Goal: Task Accomplishment & Management: Use online tool/utility

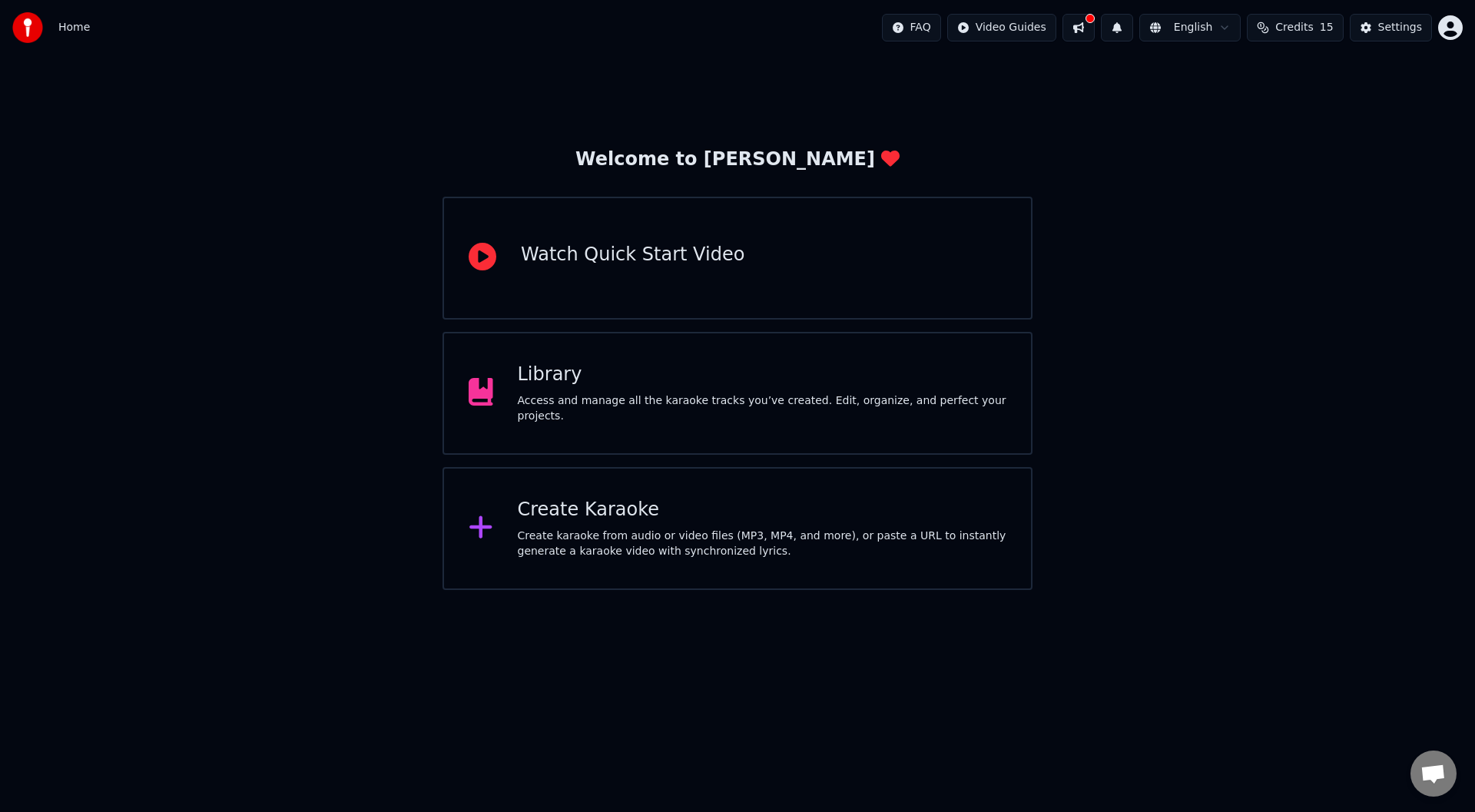
click at [634, 269] on div "Watch Quick Start Video" at bounding box center [632, 258] width 224 height 30
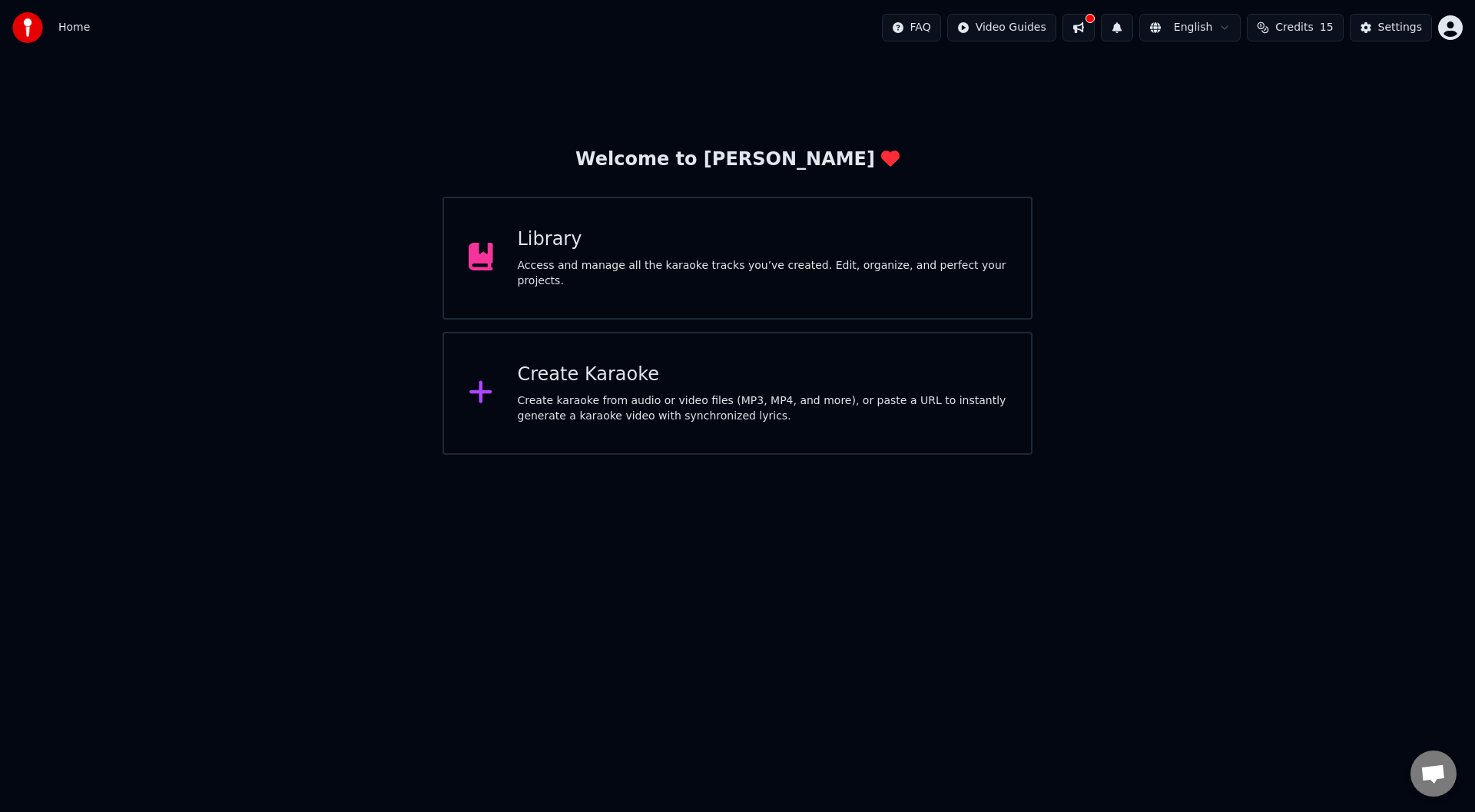
click at [656, 403] on div "Create karaoke from audio or video files (MP3, MP4, and more), or paste a URL t…" at bounding box center [762, 409] width 489 height 30
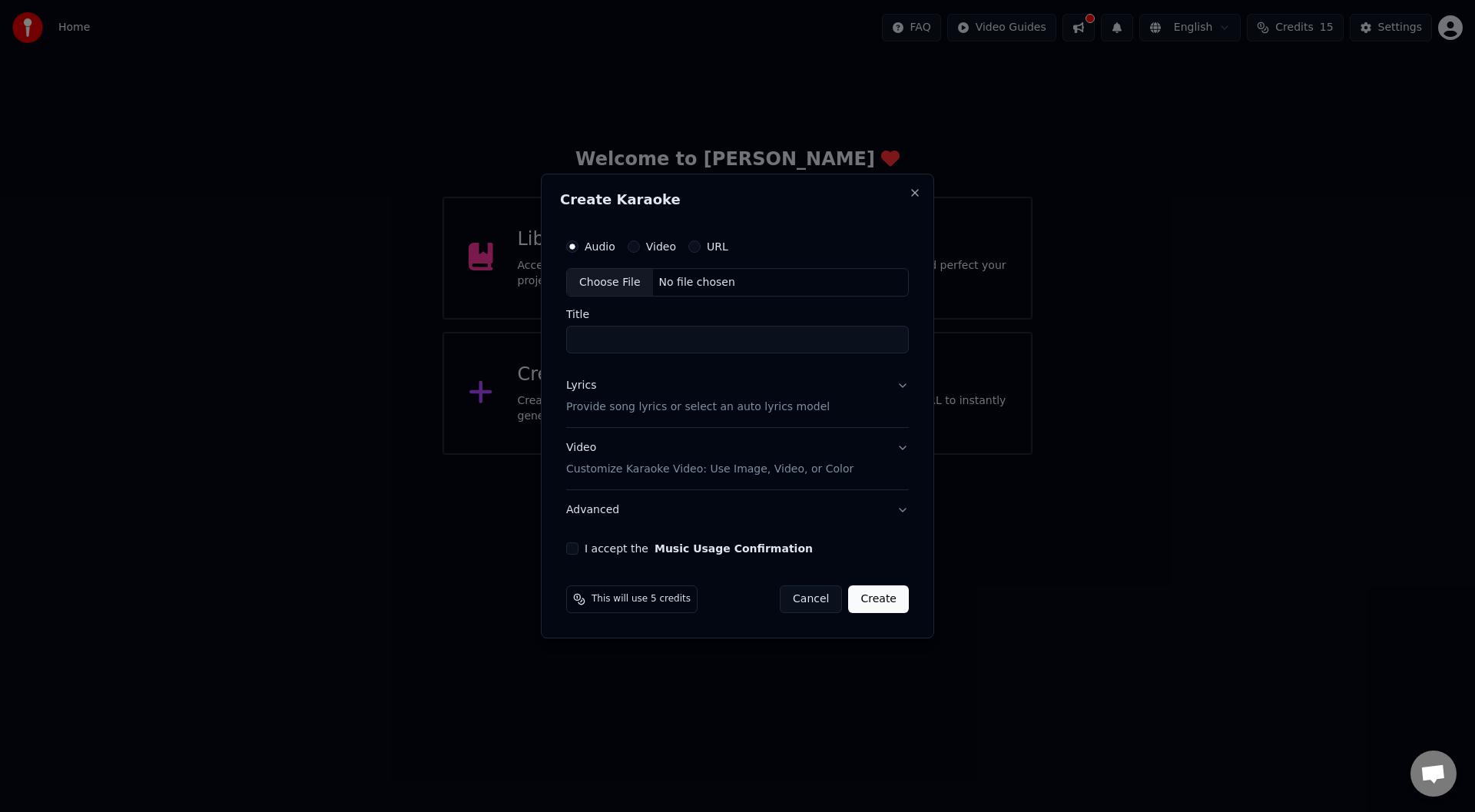
click at [596, 286] on div "Choose File" at bounding box center [610, 283] width 86 height 28
type input "**********"
drag, startPoint x: 725, startPoint y: 341, endPoint x: 496, endPoint y: 354, distance: 229.4
click at [509, 352] on body "**********" at bounding box center [737, 227] width 1475 height 455
type input "*********"
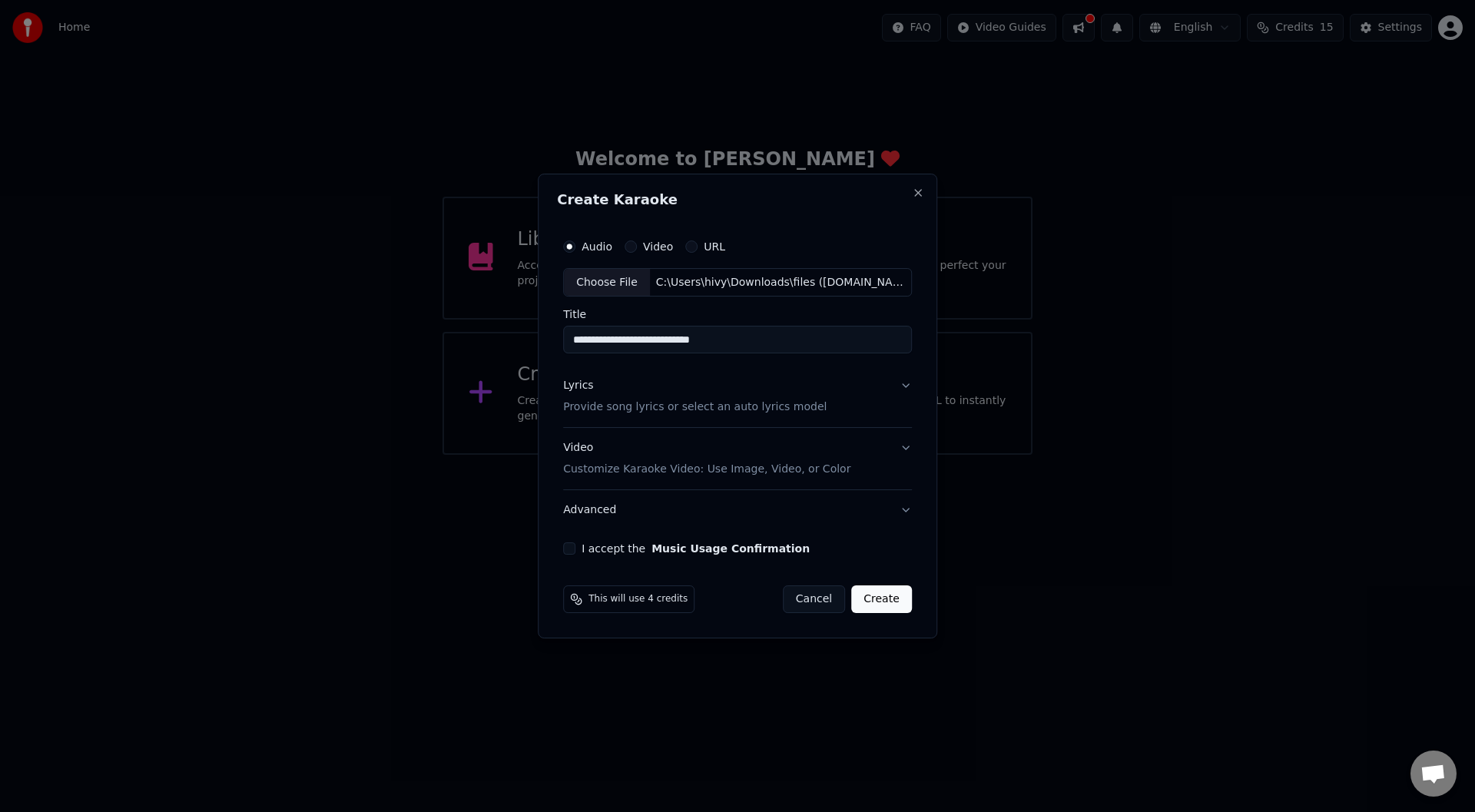
type input "**********"
click at [788, 406] on p "Provide song lyrics or select an auto lyrics model" at bounding box center [695, 408] width 264 height 15
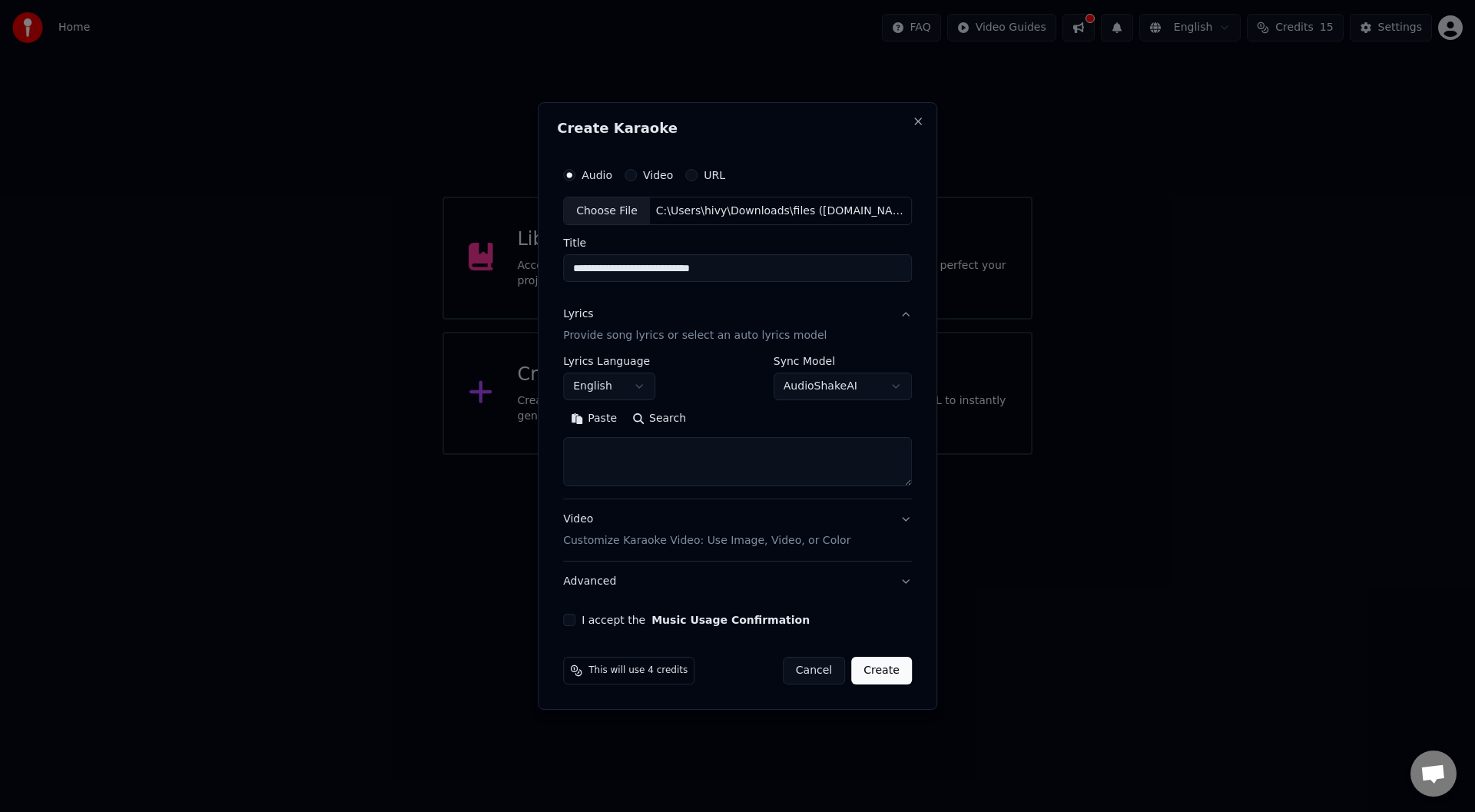
click at [623, 381] on body "**********" at bounding box center [737, 227] width 1475 height 455
select select "**"
click at [613, 453] on textarea at bounding box center [738, 462] width 349 height 49
paste textarea "**********"
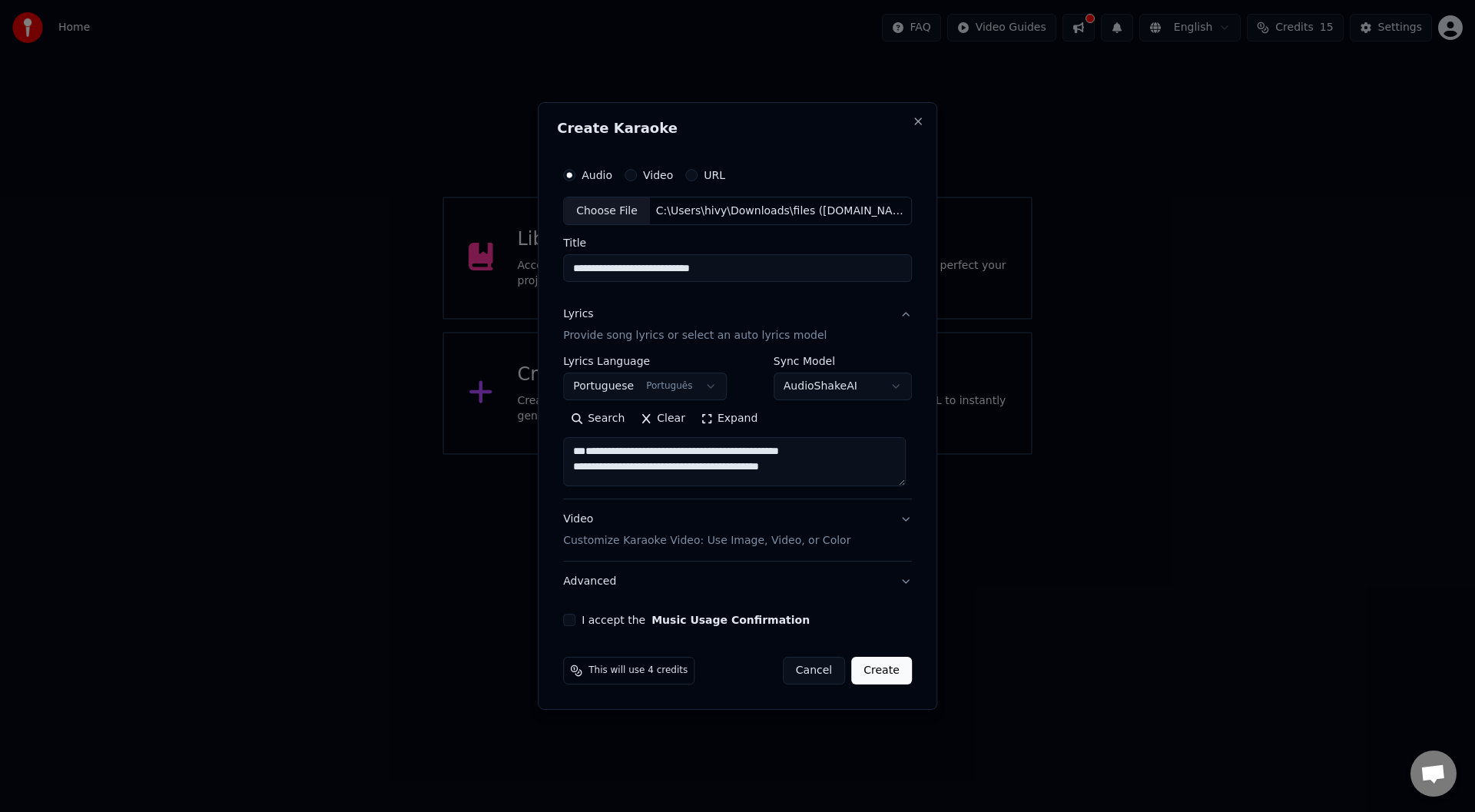
scroll to position [956, 0]
type textarea "**********"
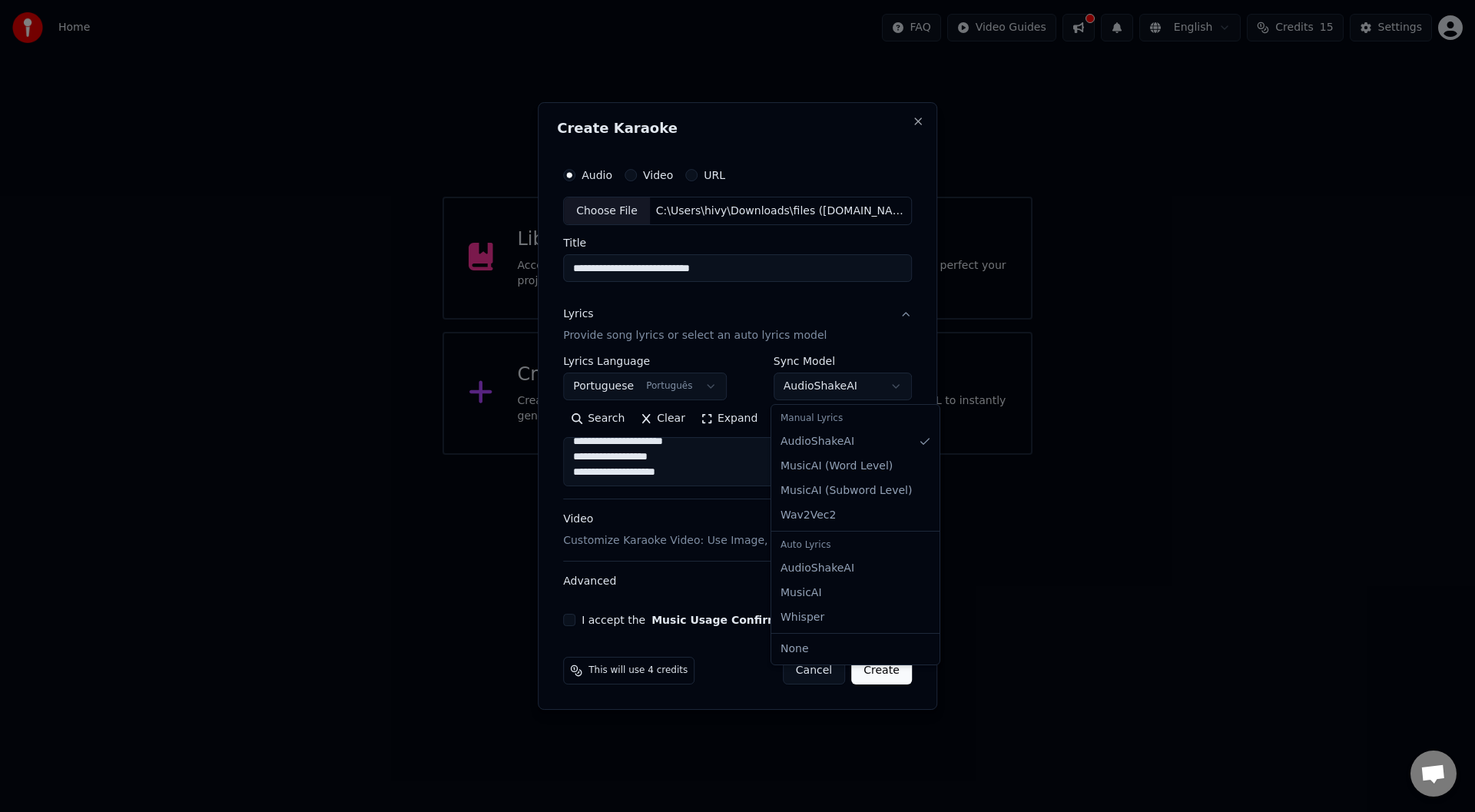
click at [877, 379] on body "**********" at bounding box center [737, 227] width 1475 height 455
click at [788, 543] on p "Customize Karaoke Video: Use Image, Video, or Color" at bounding box center [707, 540] width 287 height 15
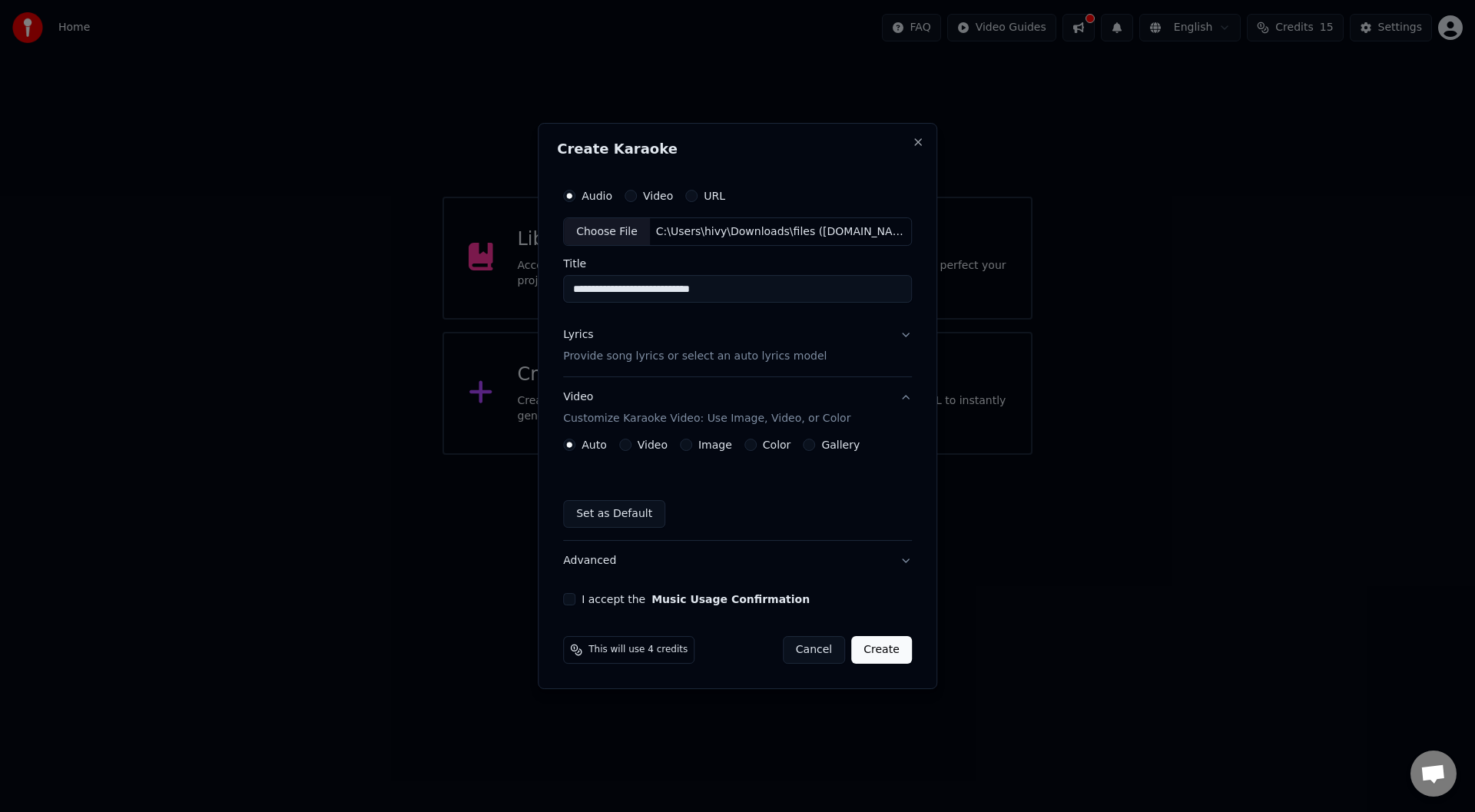
click at [631, 444] on button "Video" at bounding box center [625, 444] width 13 height 13
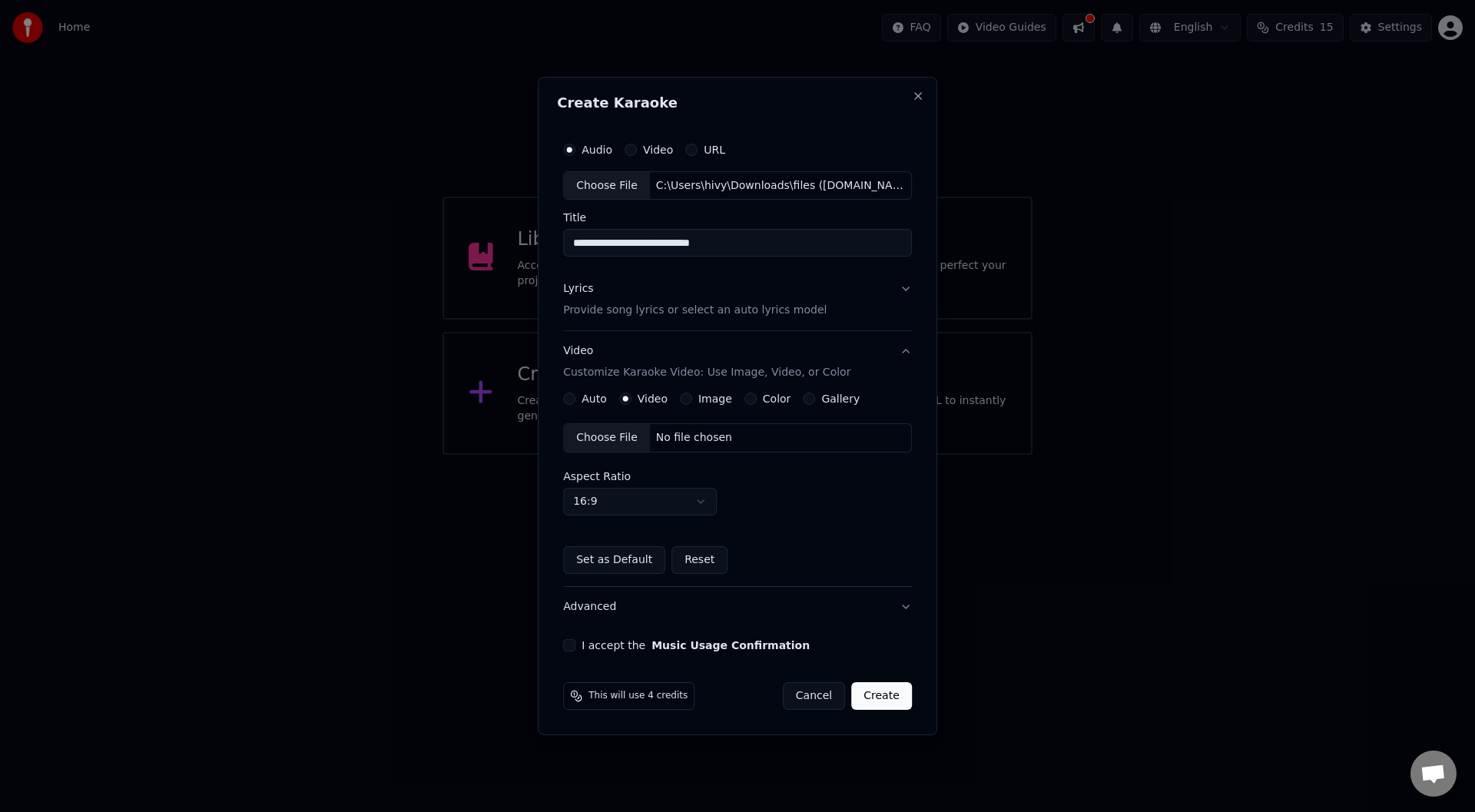
click at [574, 436] on div "Choose File" at bounding box center [606, 437] width 86 height 28
click at [572, 646] on button "I accept the Music Usage Confirmation" at bounding box center [570, 646] width 13 height 13
click at [852, 613] on button "Advanced" at bounding box center [738, 606] width 349 height 40
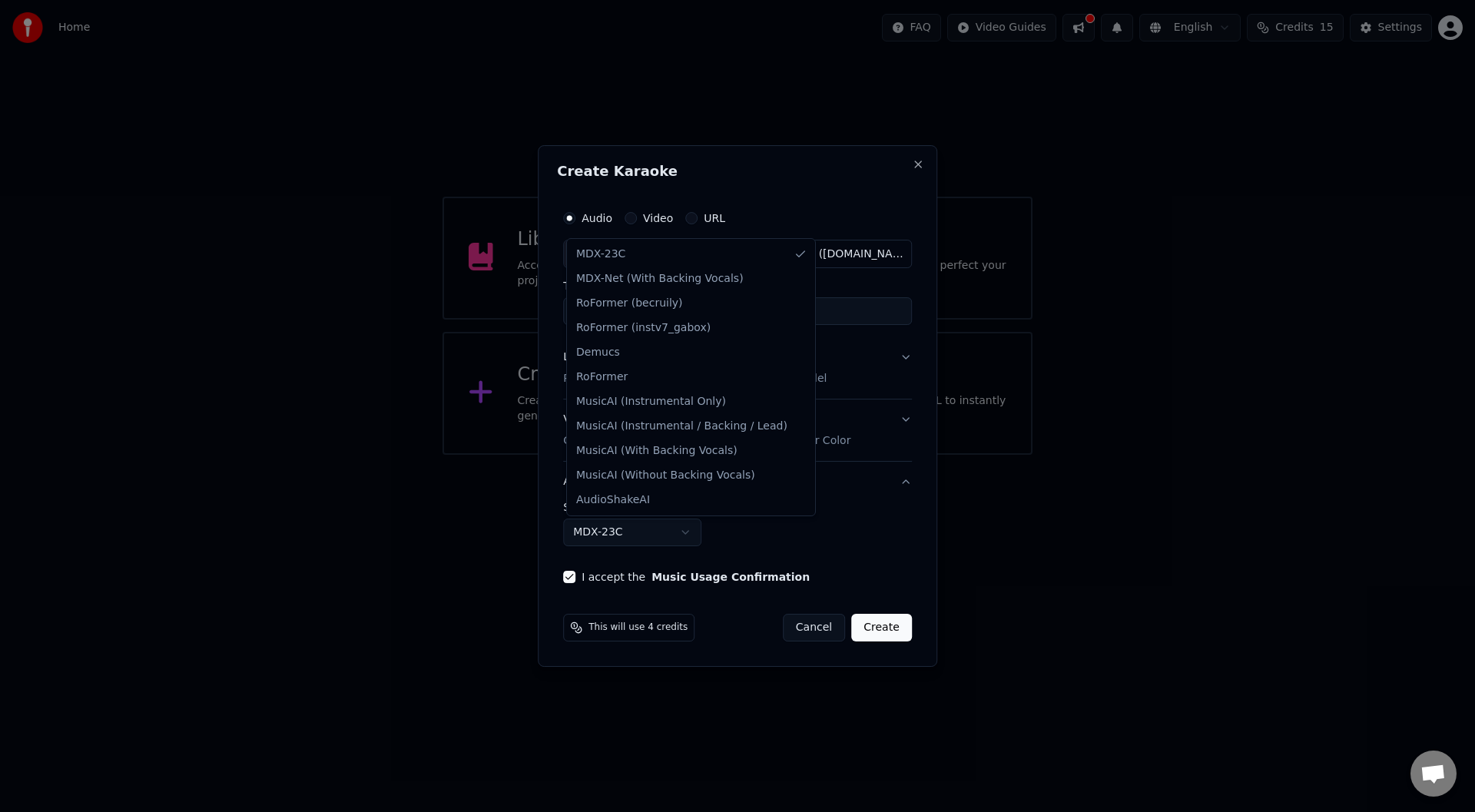
click at [672, 455] on body "**********" at bounding box center [737, 227] width 1475 height 455
click at [670, 455] on body "**********" at bounding box center [737, 227] width 1475 height 455
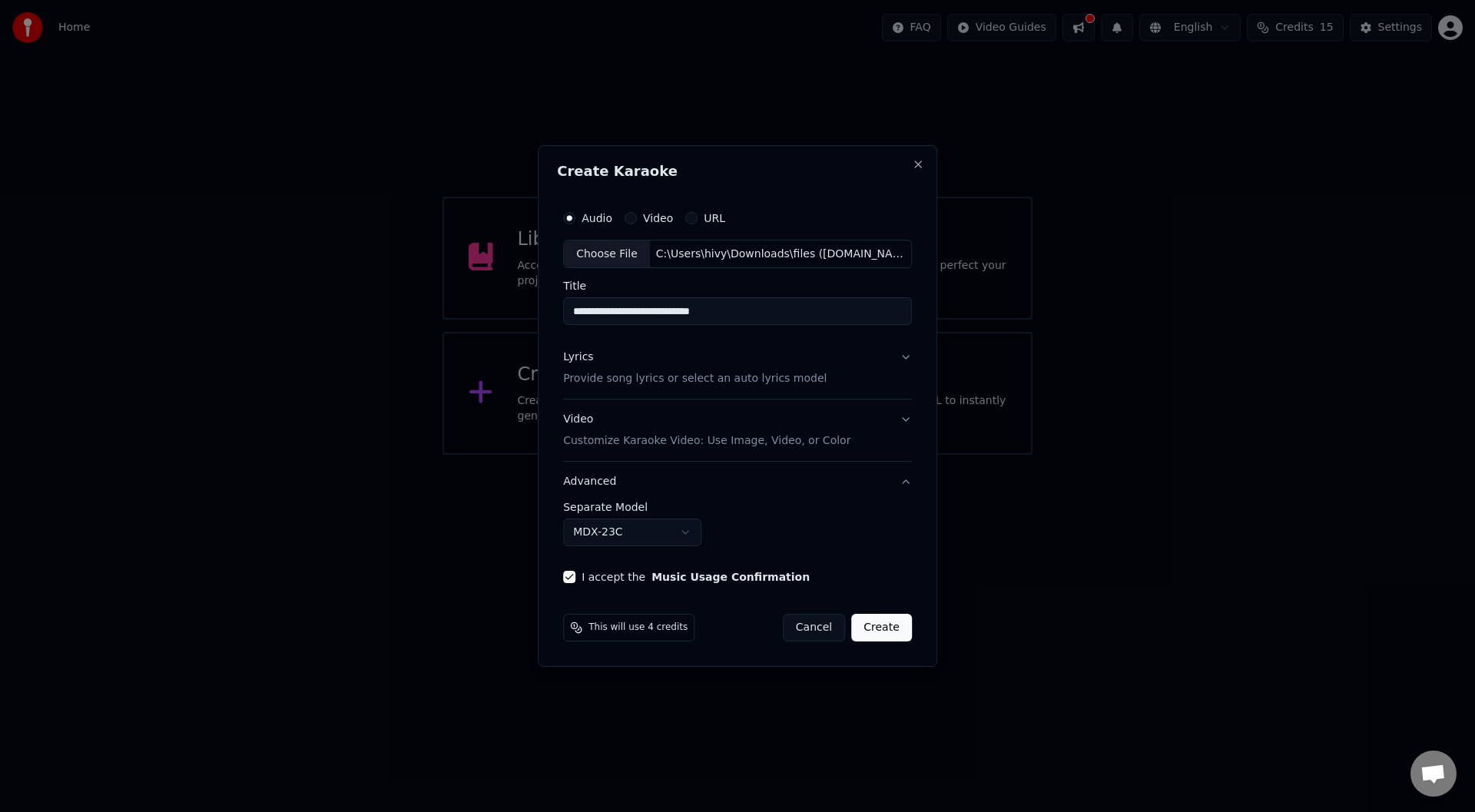
click at [702, 483] on button "Advanced" at bounding box center [738, 481] width 349 height 40
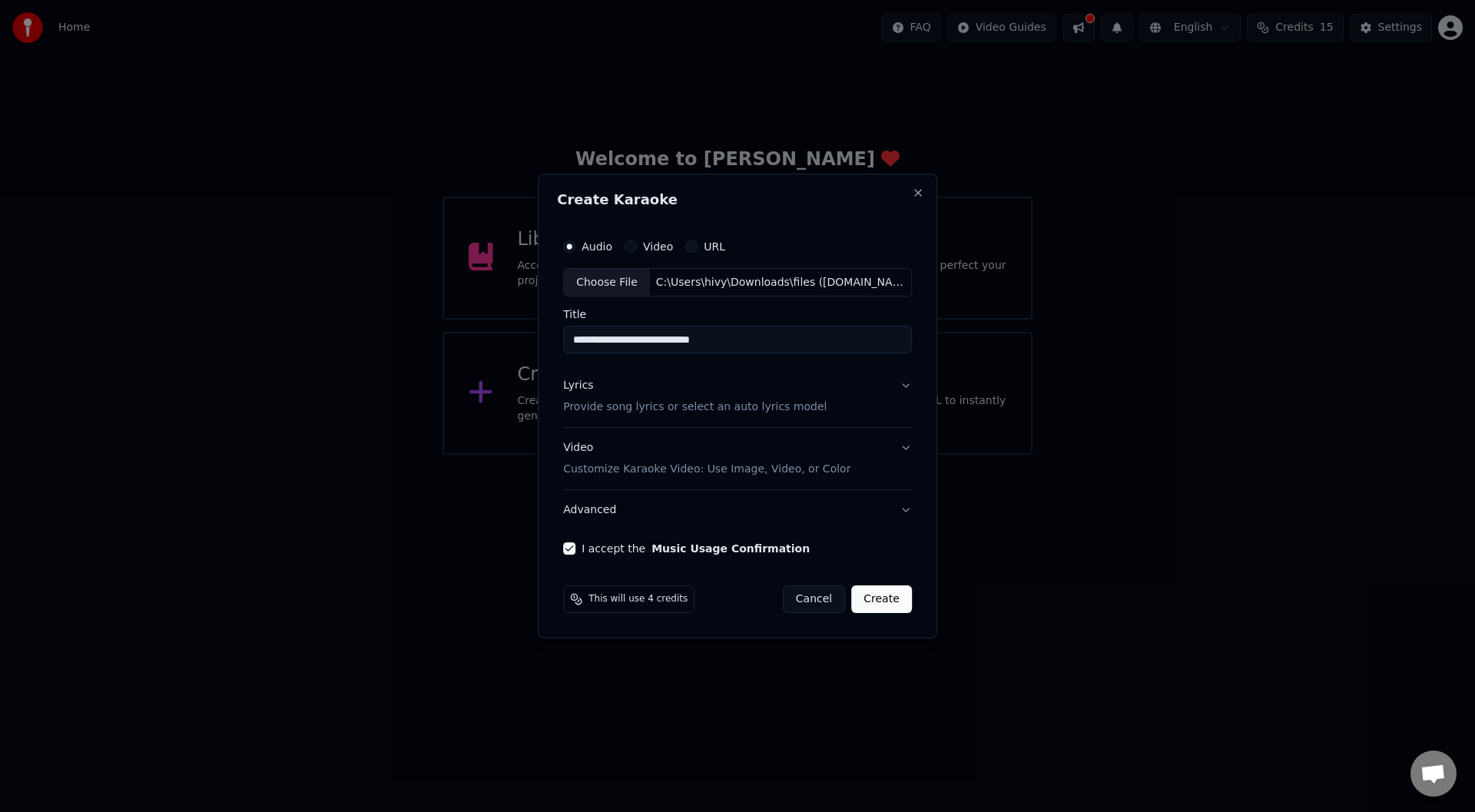
click at [879, 595] on button "Create" at bounding box center [882, 599] width 61 height 28
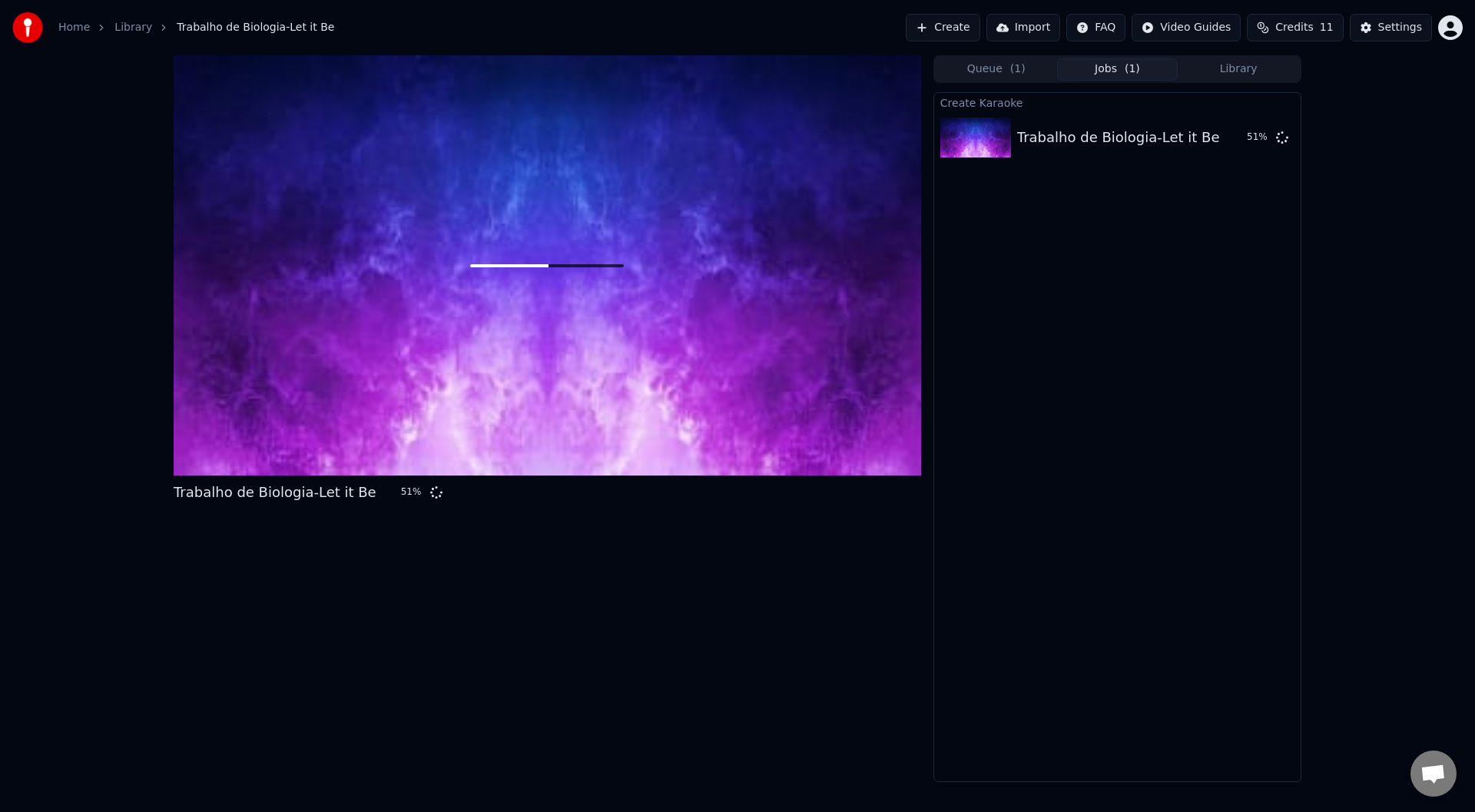
click at [988, 78] on button "Queue ( 1 )" at bounding box center [996, 69] width 122 height 22
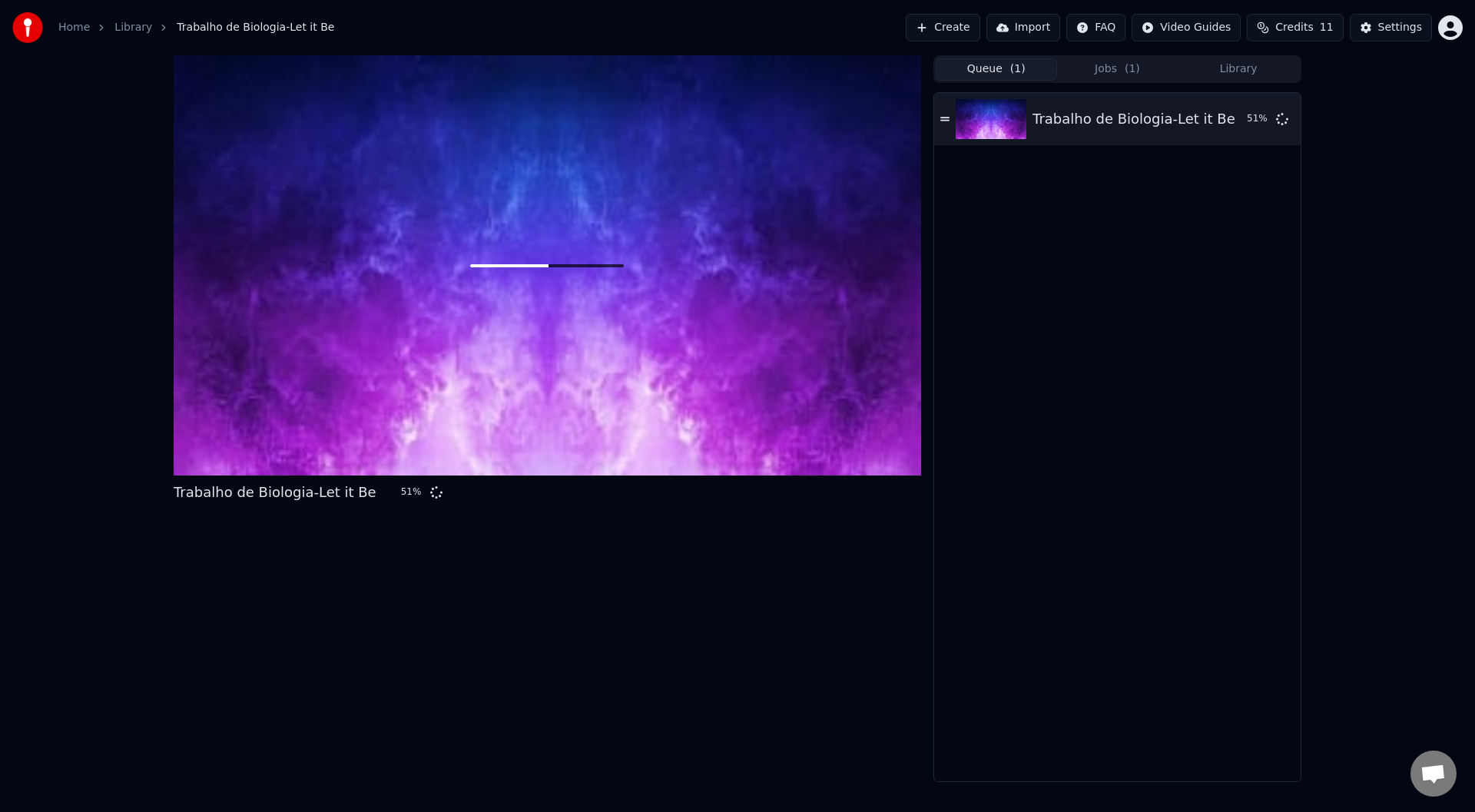
click at [1115, 73] on button "Jobs ( 1 )" at bounding box center [1118, 69] width 122 height 22
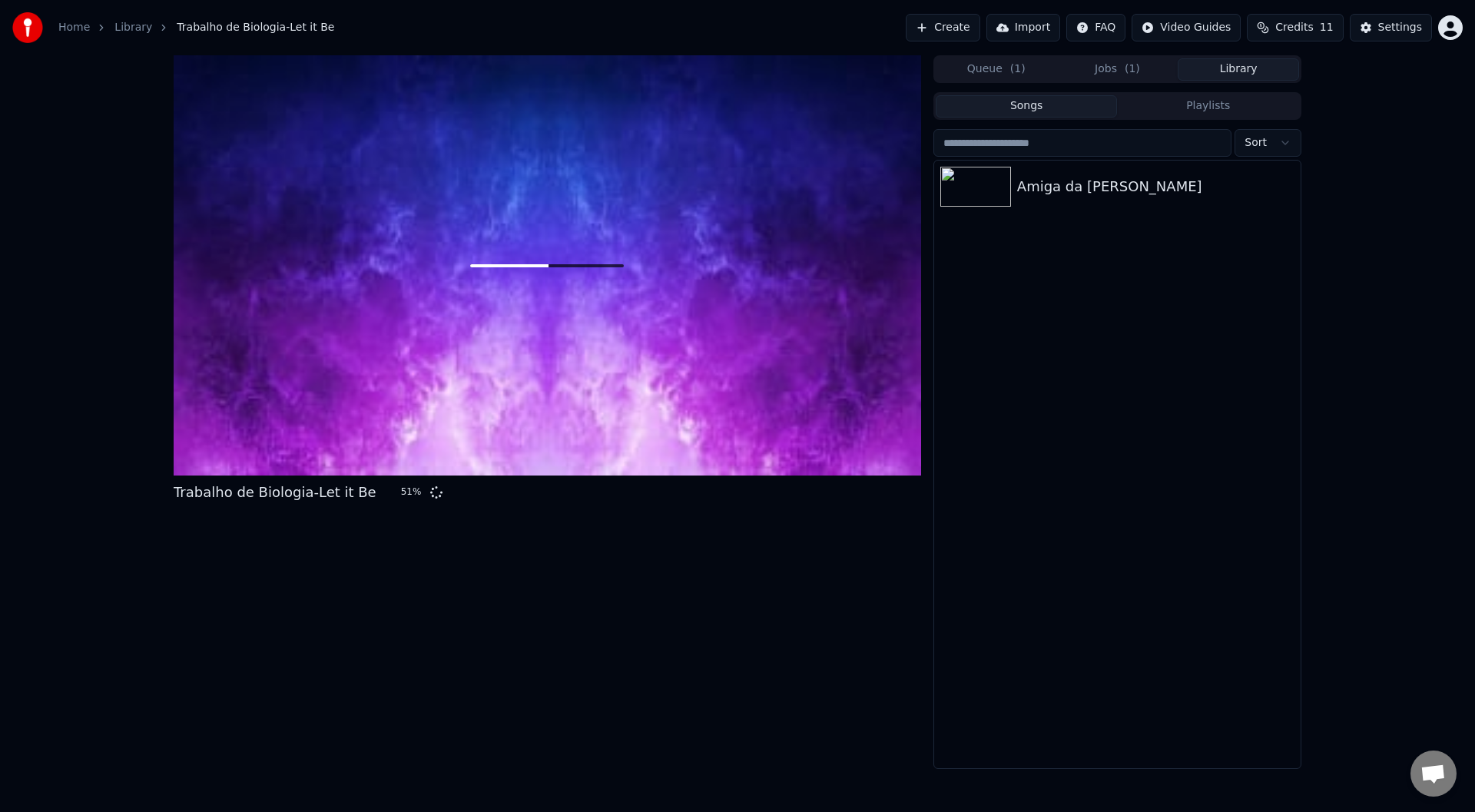
click at [1217, 78] on button "Library" at bounding box center [1239, 69] width 122 height 22
click at [1292, 184] on icon "button" at bounding box center [1286, 186] width 15 height 13
click at [1285, 183] on icon "button" at bounding box center [1286, 186] width 15 height 13
click at [1142, 68] on button "Jobs ( 1 )" at bounding box center [1118, 69] width 122 height 22
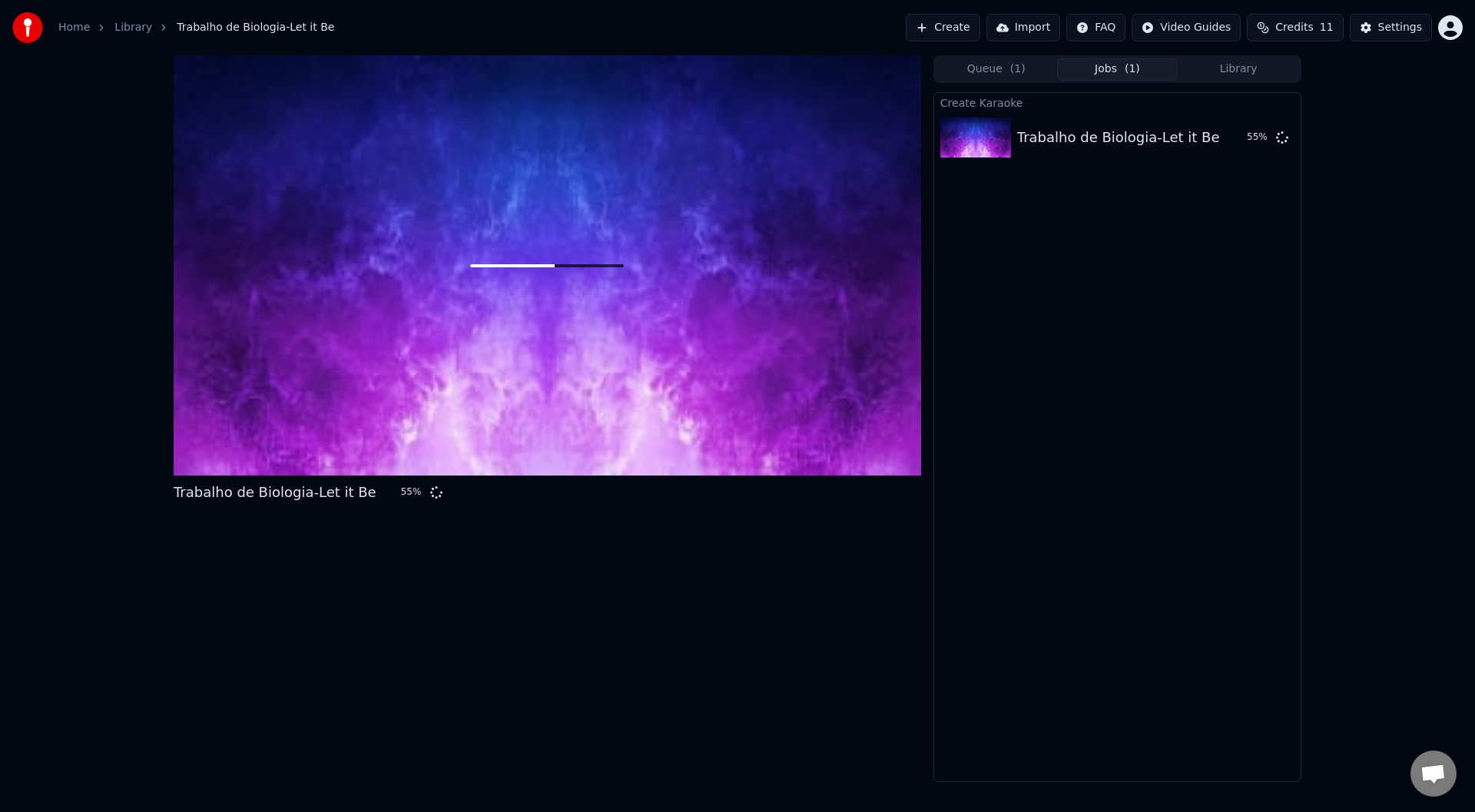
click at [1360, 149] on div "Trabalho de Biologia-Let it Be 55 % Queue ( 1 ) Jobs ( 1 ) Library Create Karao…" at bounding box center [737, 419] width 1475 height 727
click at [1219, 357] on div "Create Karaoke Trabalho de Biologia-Let it Be 83 %" at bounding box center [1117, 436] width 368 height 689
click at [1336, 368] on div "Trabalho de Biologia-Let it Be 99 % Queue ( 1 ) Jobs ( 1 ) Library Create Karao…" at bounding box center [737, 419] width 1475 height 727
drag, startPoint x: 1124, startPoint y: 358, endPoint x: 1106, endPoint y: 356, distance: 18.1
click at [1115, 356] on div "Create Karaoke Trabalho de Biologia-Let it Be 99 %" at bounding box center [1117, 436] width 368 height 689
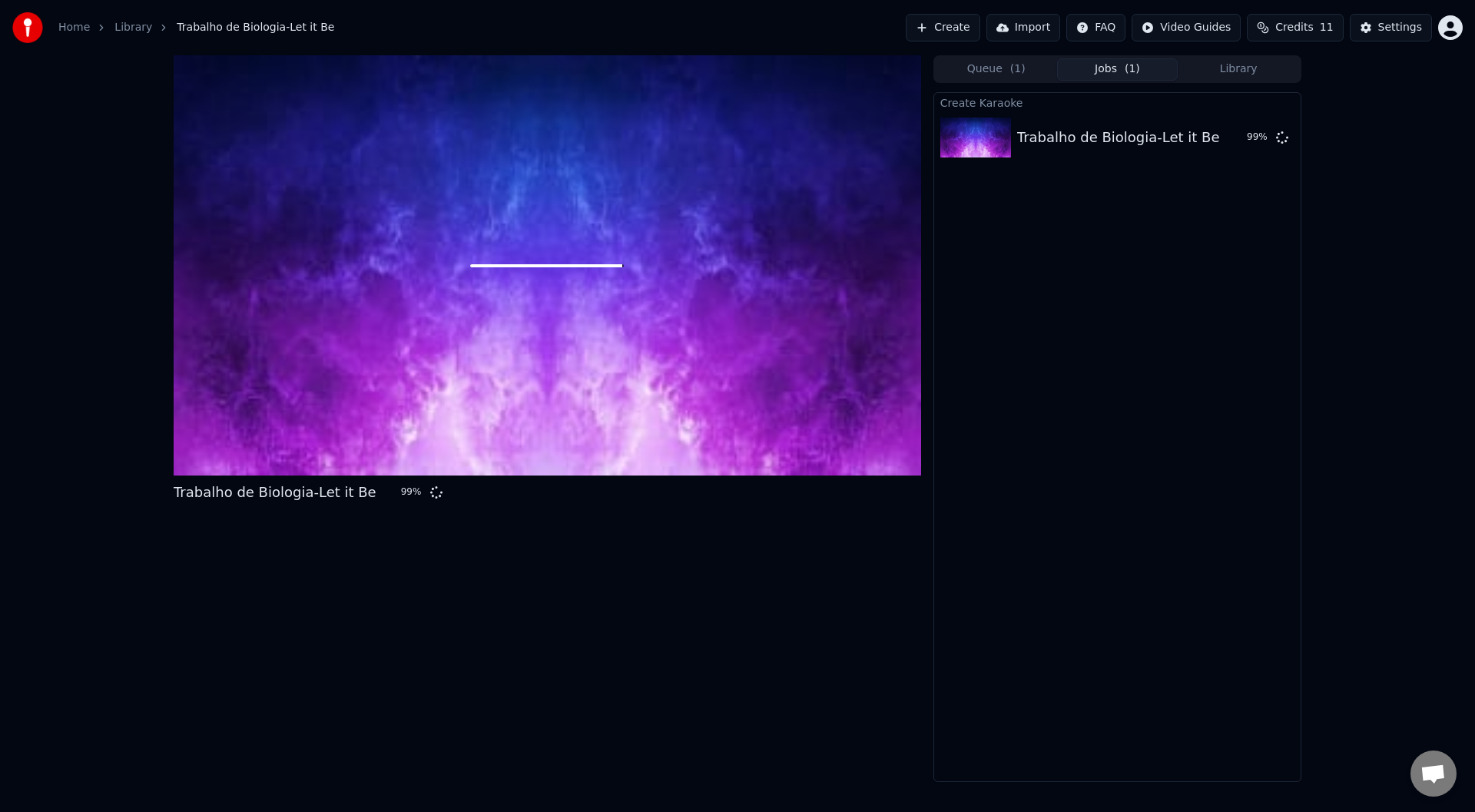
click at [1052, 300] on div "Create Karaoke Trabalho de Biologia-Let it Be 99 %" at bounding box center [1117, 436] width 368 height 689
click at [1228, 71] on button "Library" at bounding box center [1239, 69] width 122 height 22
click at [1097, 64] on button "Jobs ( 1 )" at bounding box center [1118, 69] width 122 height 22
click at [533, 245] on div at bounding box center [547, 266] width 748 height 420
click at [362, 493] on div "Trabalho de Biologia-Let it Be 99 %" at bounding box center [314, 493] width 281 height 21
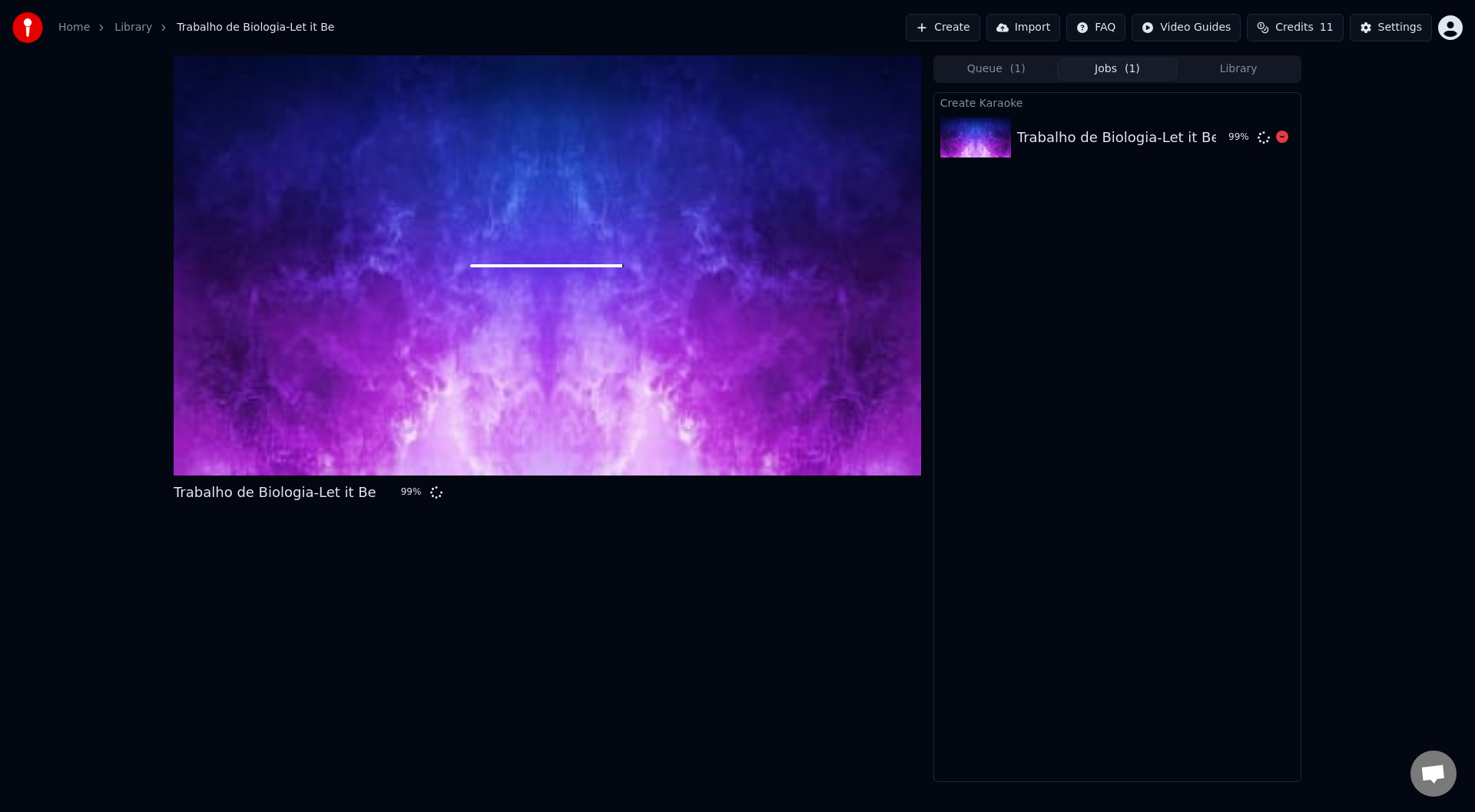
click at [1136, 142] on div "Trabalho de Biologia-Let it Be" at bounding box center [1118, 138] width 203 height 21
click at [963, 30] on button "Create" at bounding box center [943, 27] width 74 height 28
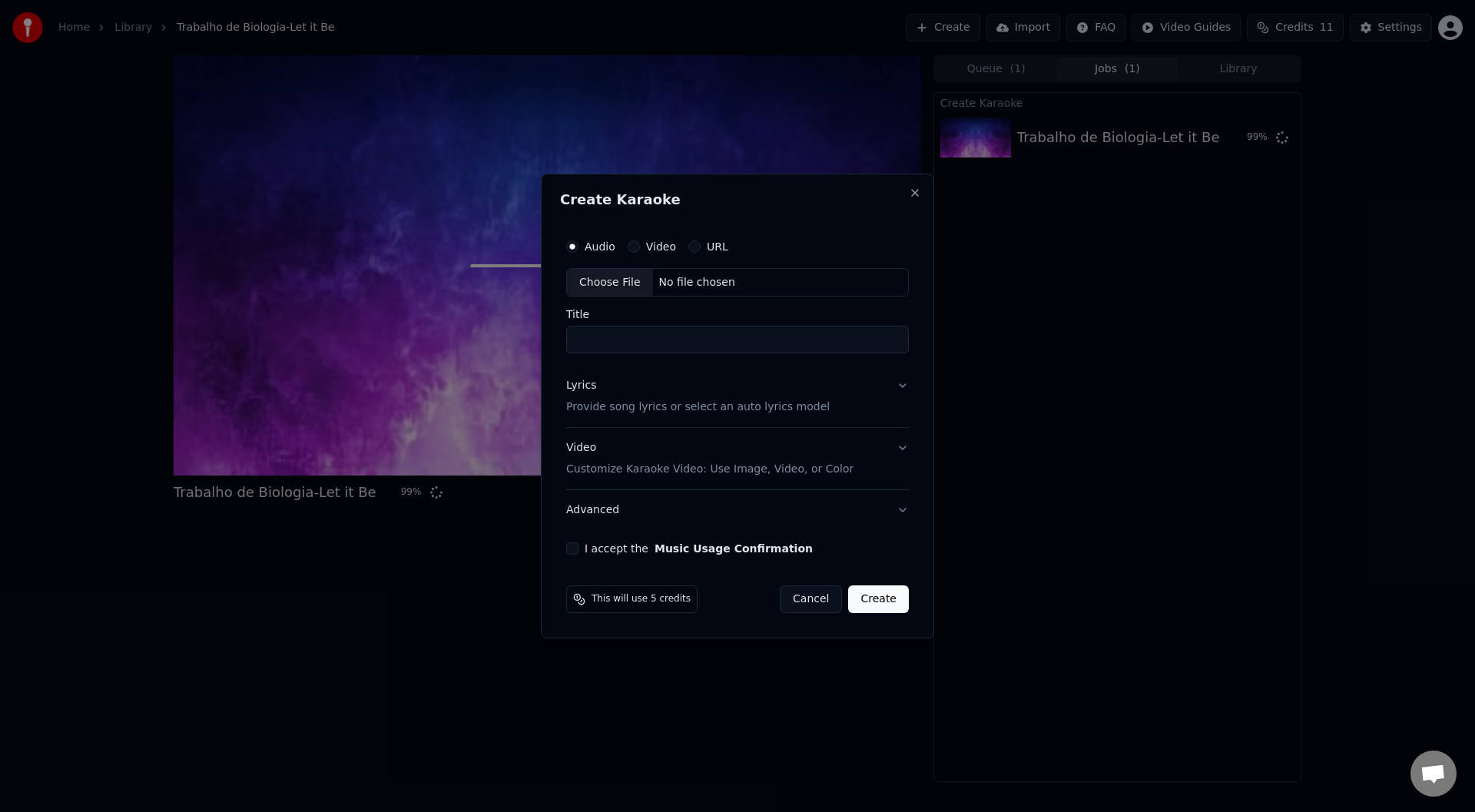
click at [616, 281] on div "Choose File" at bounding box center [610, 283] width 86 height 28
type input "**********"
drag, startPoint x: 700, startPoint y: 338, endPoint x: 455, endPoint y: 337, distance: 245.0
click at [455, 337] on body "**********" at bounding box center [737, 406] width 1475 height 812
type input "*"
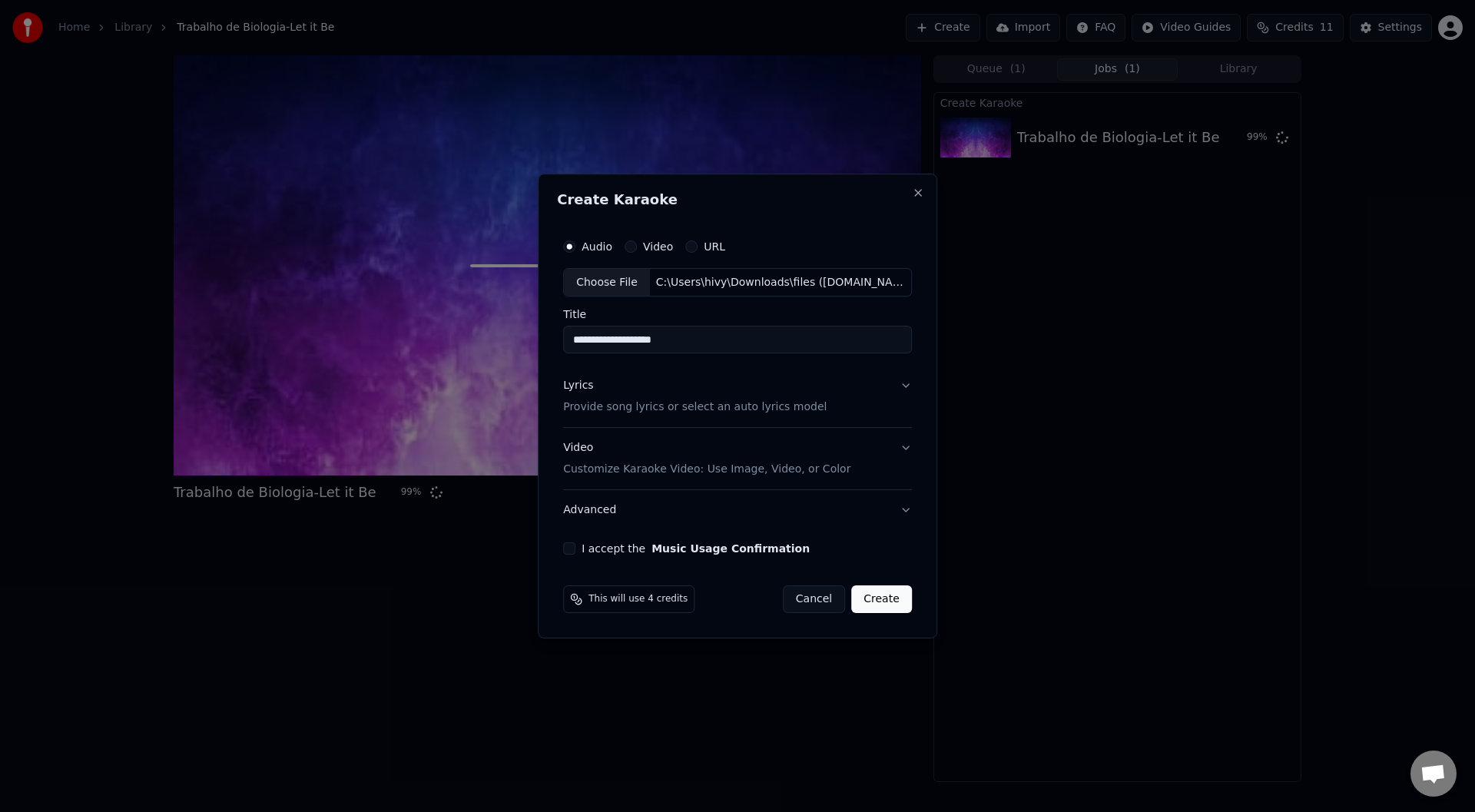
type input "**********"
click at [678, 391] on div "Lyrics Provide song lyrics or select an auto lyrics model" at bounding box center [695, 396] width 264 height 37
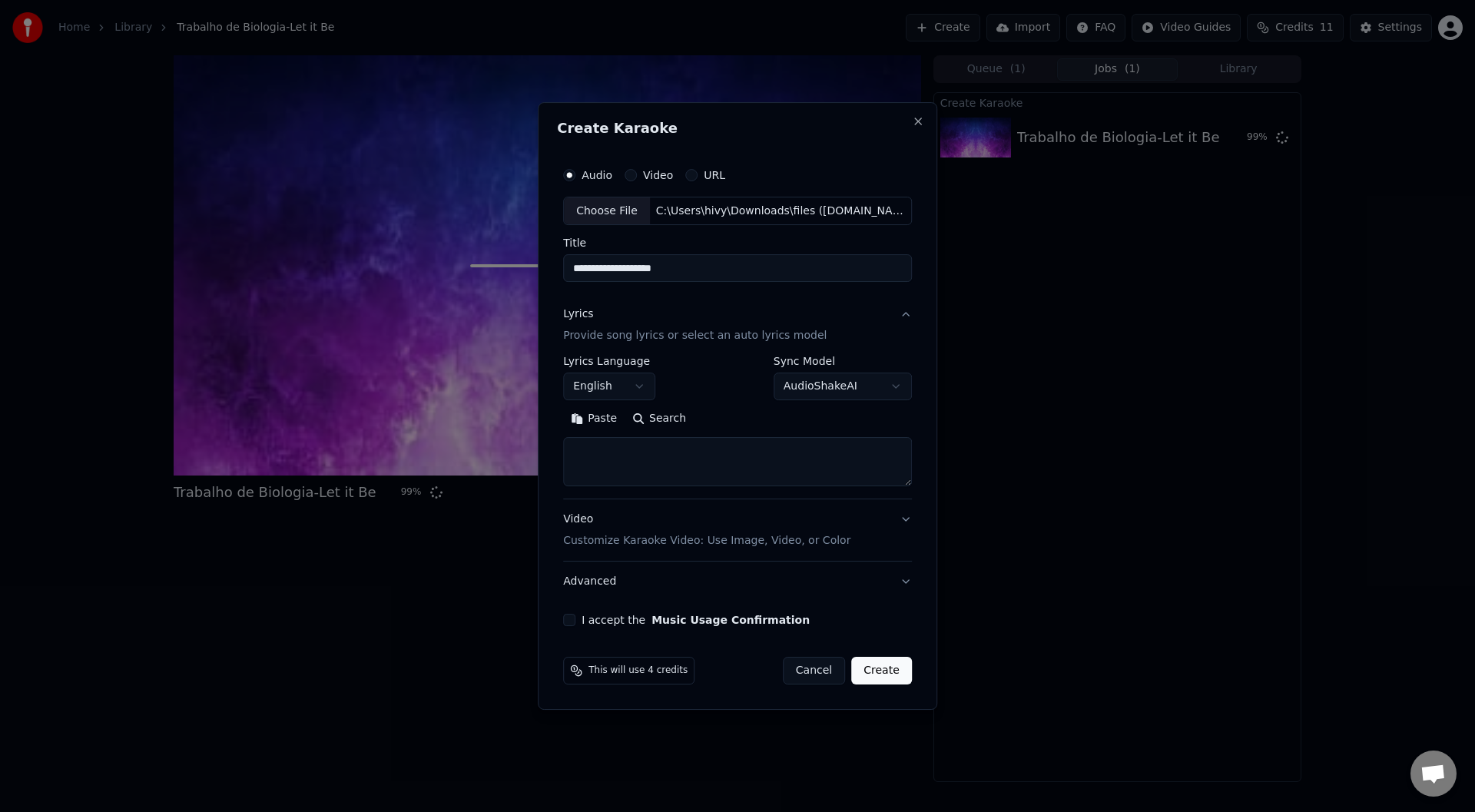
click at [640, 463] on textarea at bounding box center [738, 462] width 349 height 49
paste textarea "**********"
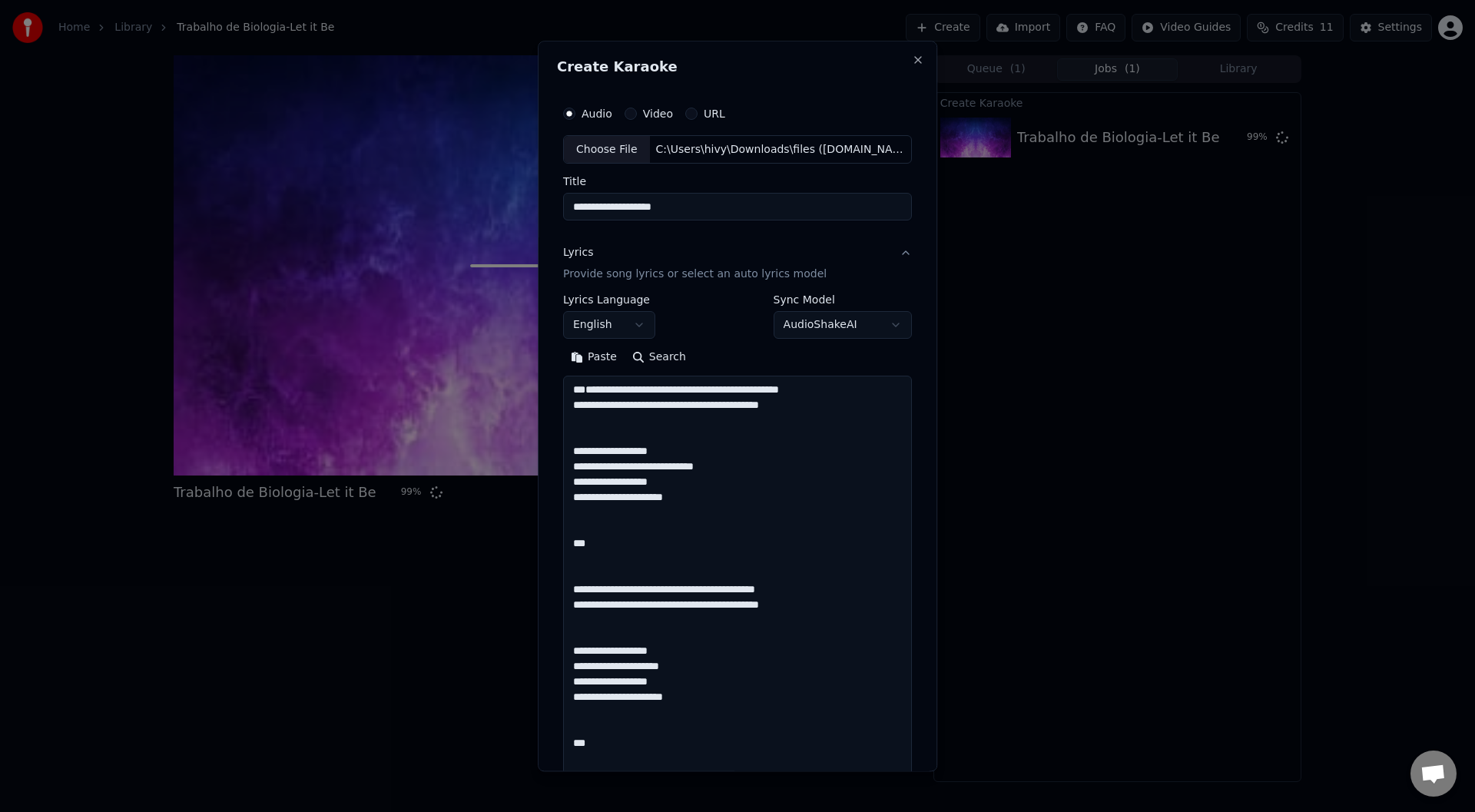
scroll to position [956, 0]
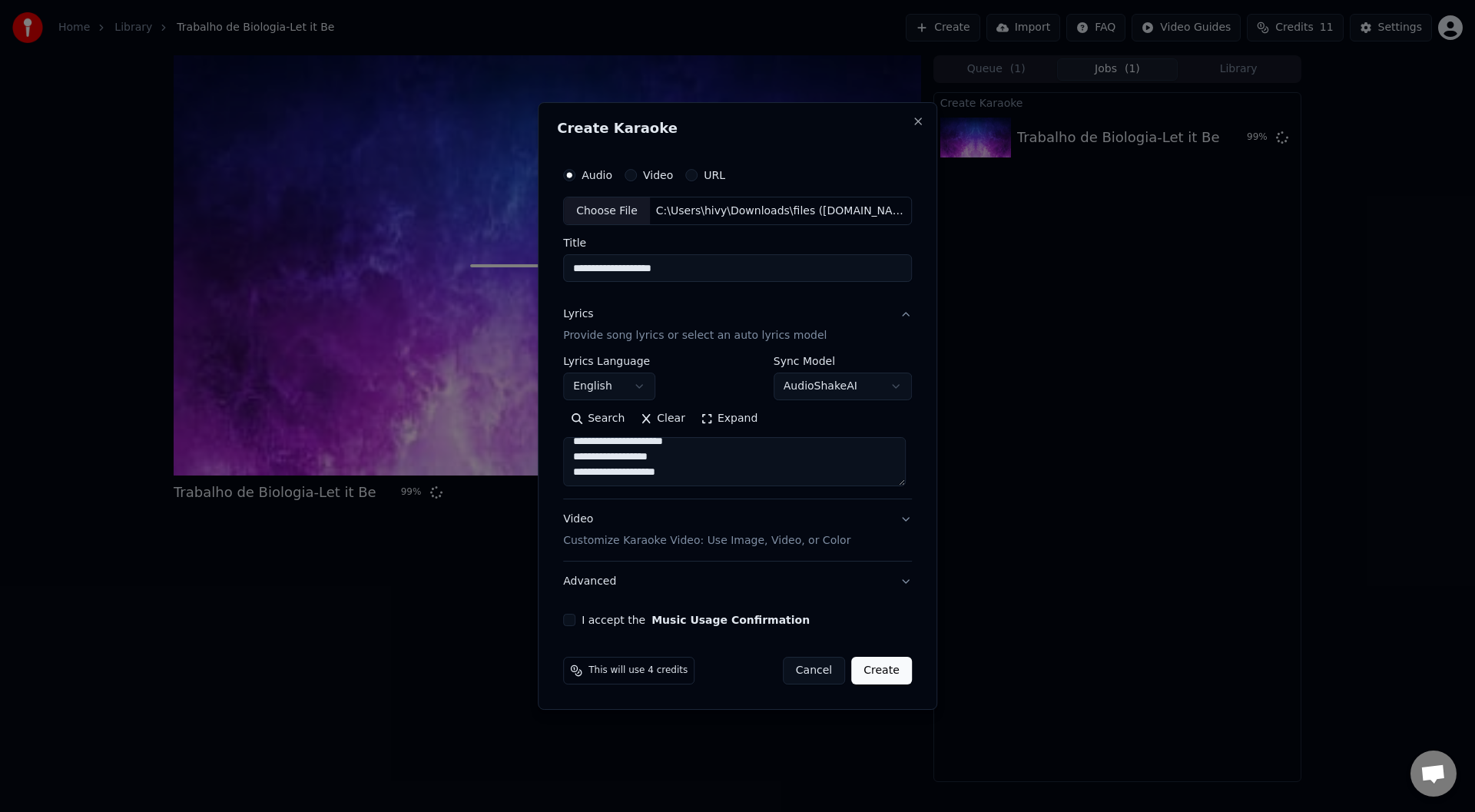
type textarea "**********"
click at [622, 390] on button "English" at bounding box center [609, 386] width 92 height 28
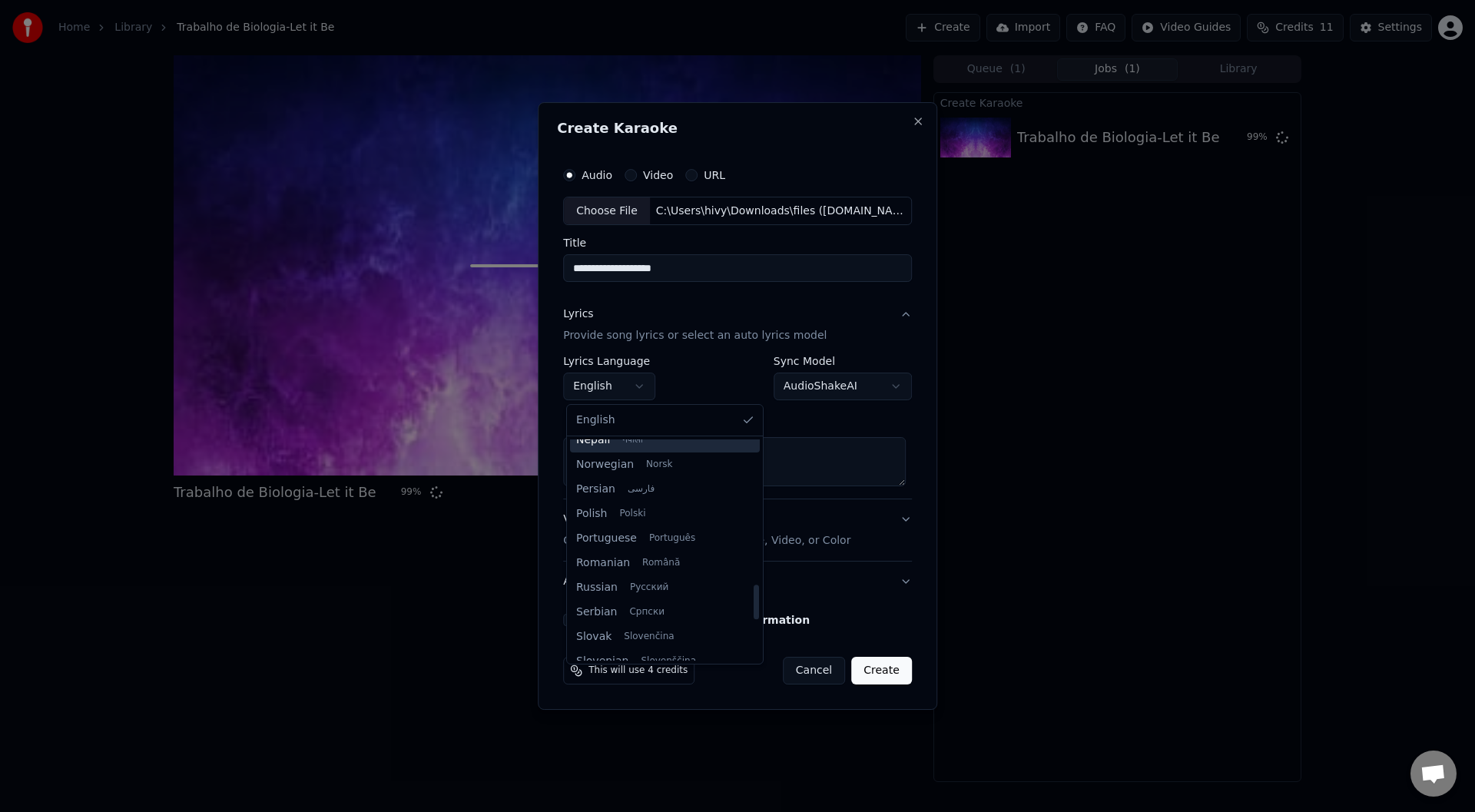
scroll to position [922, 0]
select select "**"
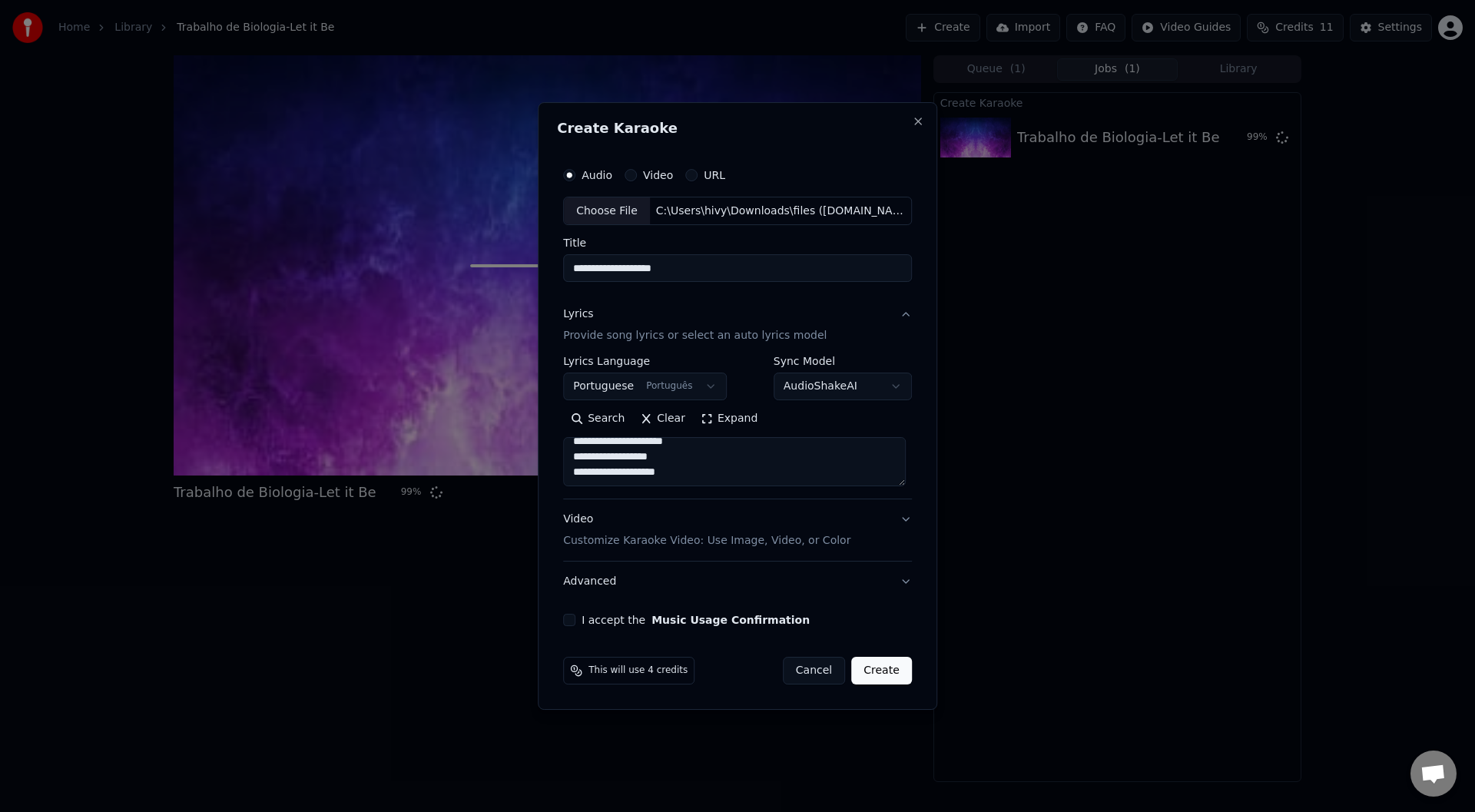
click at [658, 536] on p "Customize Karaoke Video: Use Image, Video, or Color" at bounding box center [707, 540] width 287 height 15
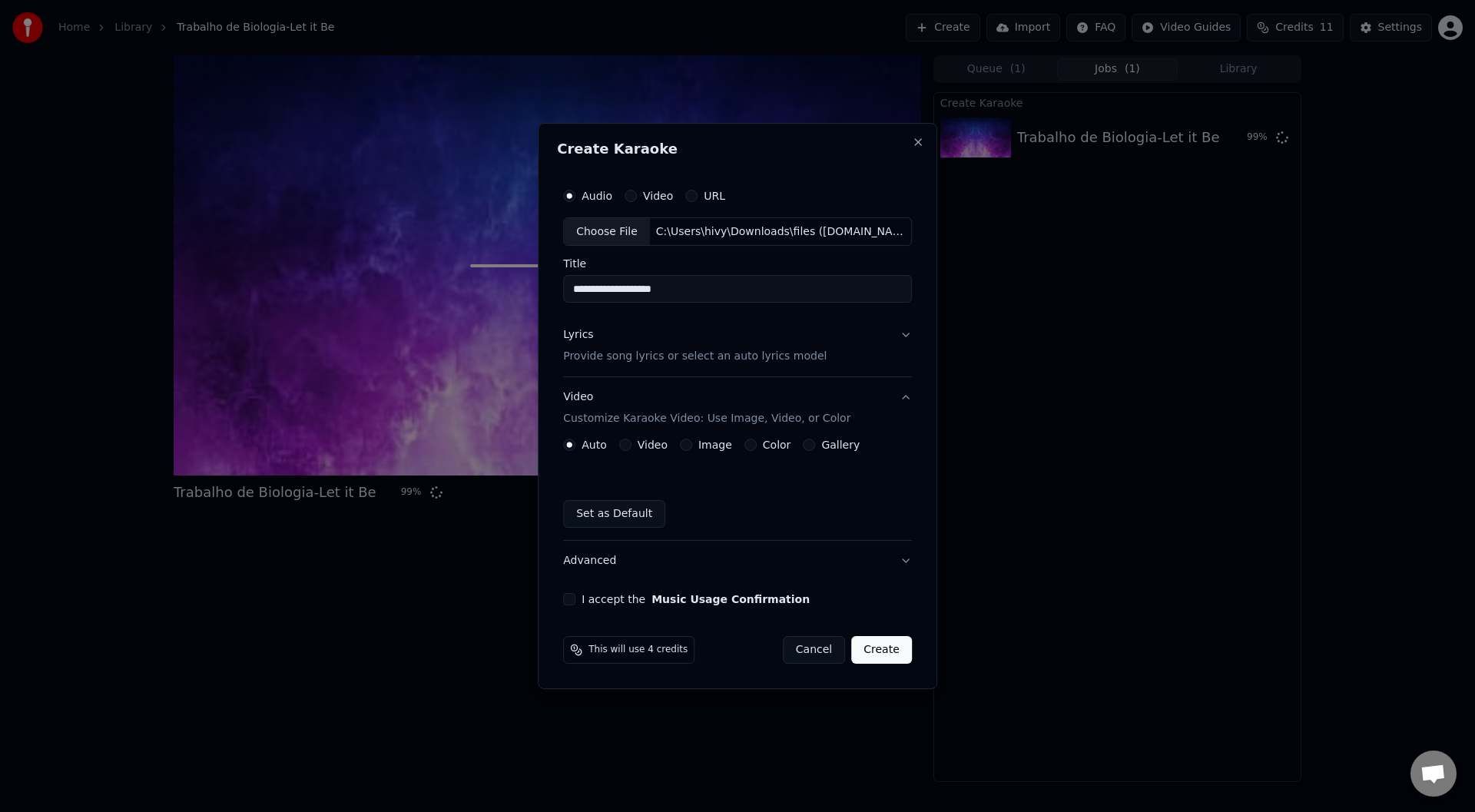
click at [634, 449] on div "Video" at bounding box center [643, 444] width 48 height 13
click at [631, 449] on button "Video" at bounding box center [625, 444] width 13 height 13
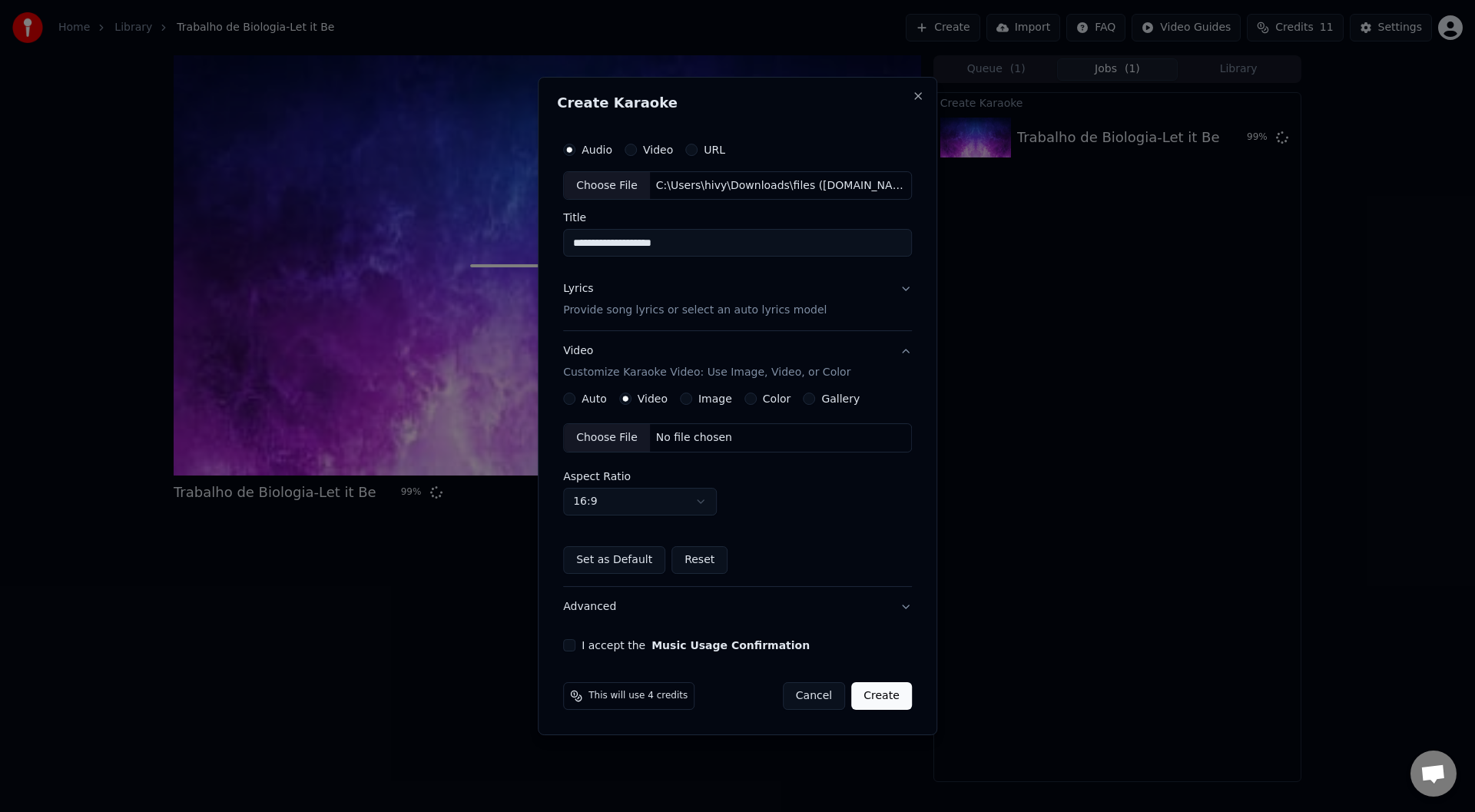
click at [580, 441] on div "Choose File" at bounding box center [606, 437] width 86 height 28
click at [648, 599] on button "Advanced" at bounding box center [738, 606] width 349 height 40
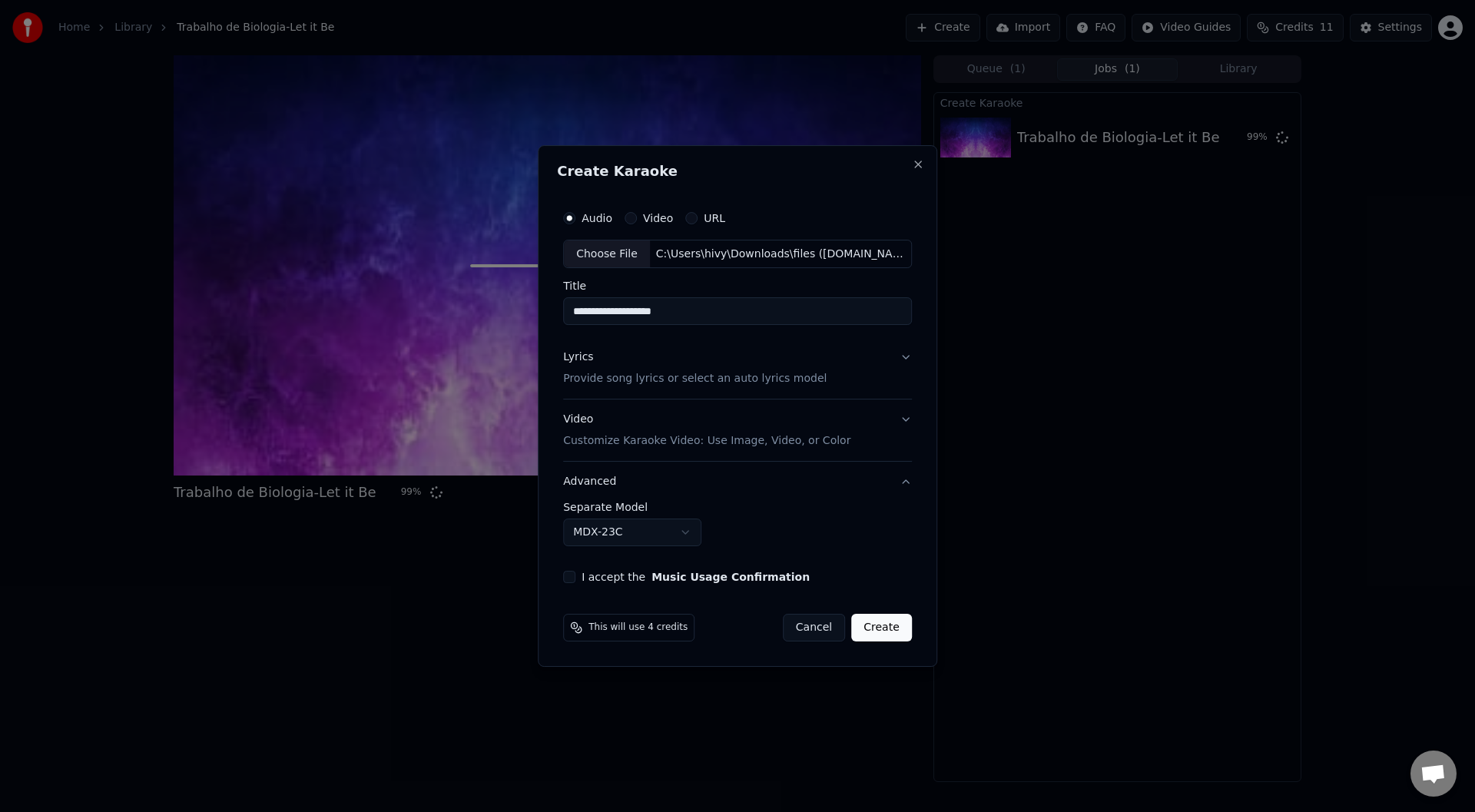
click at [642, 486] on button "Advanced" at bounding box center [738, 481] width 349 height 40
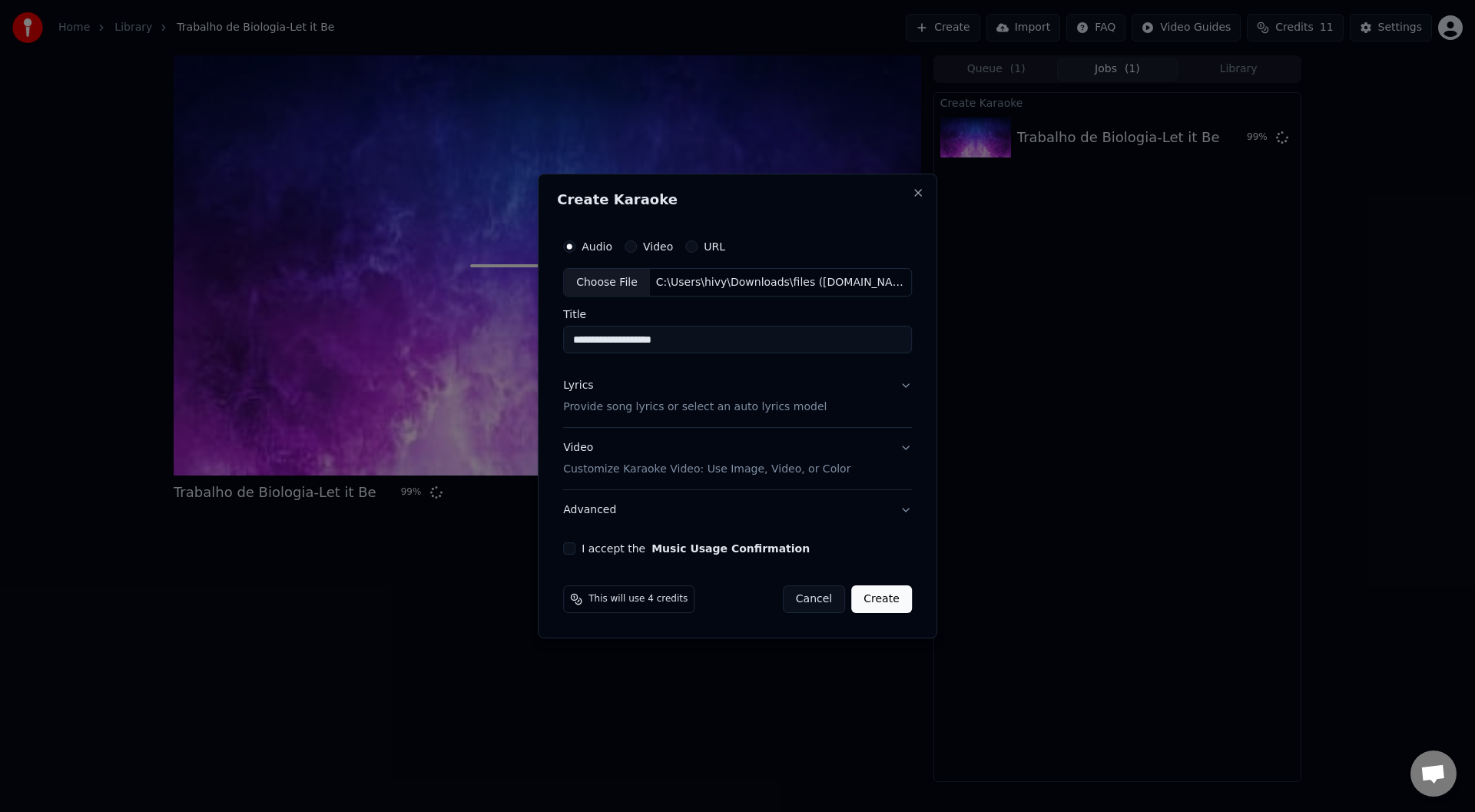
click at [575, 550] on button "I accept the Music Usage Confirmation" at bounding box center [570, 548] width 13 height 13
click at [885, 602] on button "Create" at bounding box center [882, 599] width 61 height 28
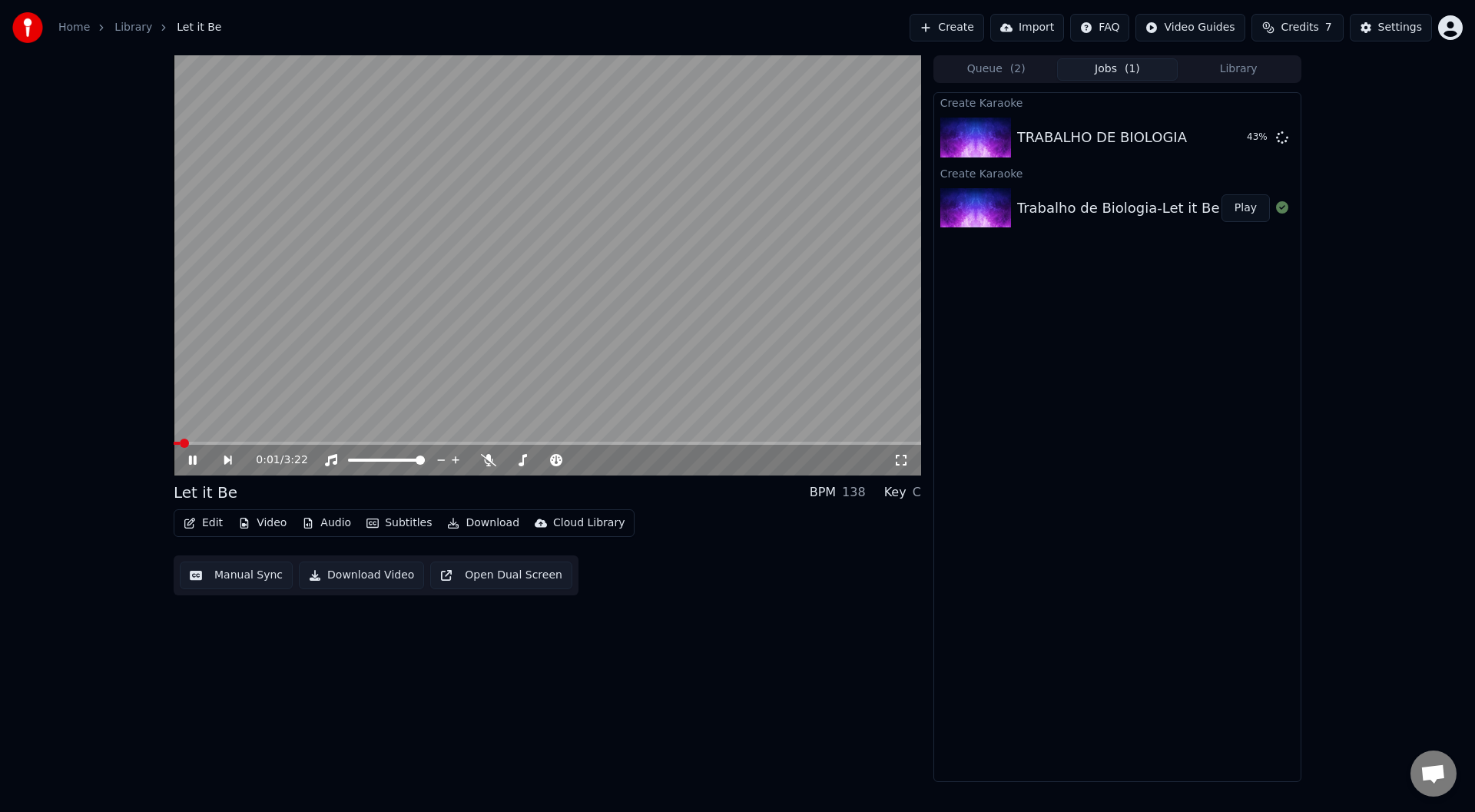
click at [199, 446] on div "0:01 / 3:22" at bounding box center [547, 460] width 748 height 30
click at [193, 444] on span at bounding box center [547, 443] width 748 height 3
click at [174, 438] on span at bounding box center [178, 443] width 9 height 9
click at [1241, 213] on button "Play" at bounding box center [1246, 207] width 48 height 28
click at [487, 461] on icon at bounding box center [488, 461] width 15 height 13
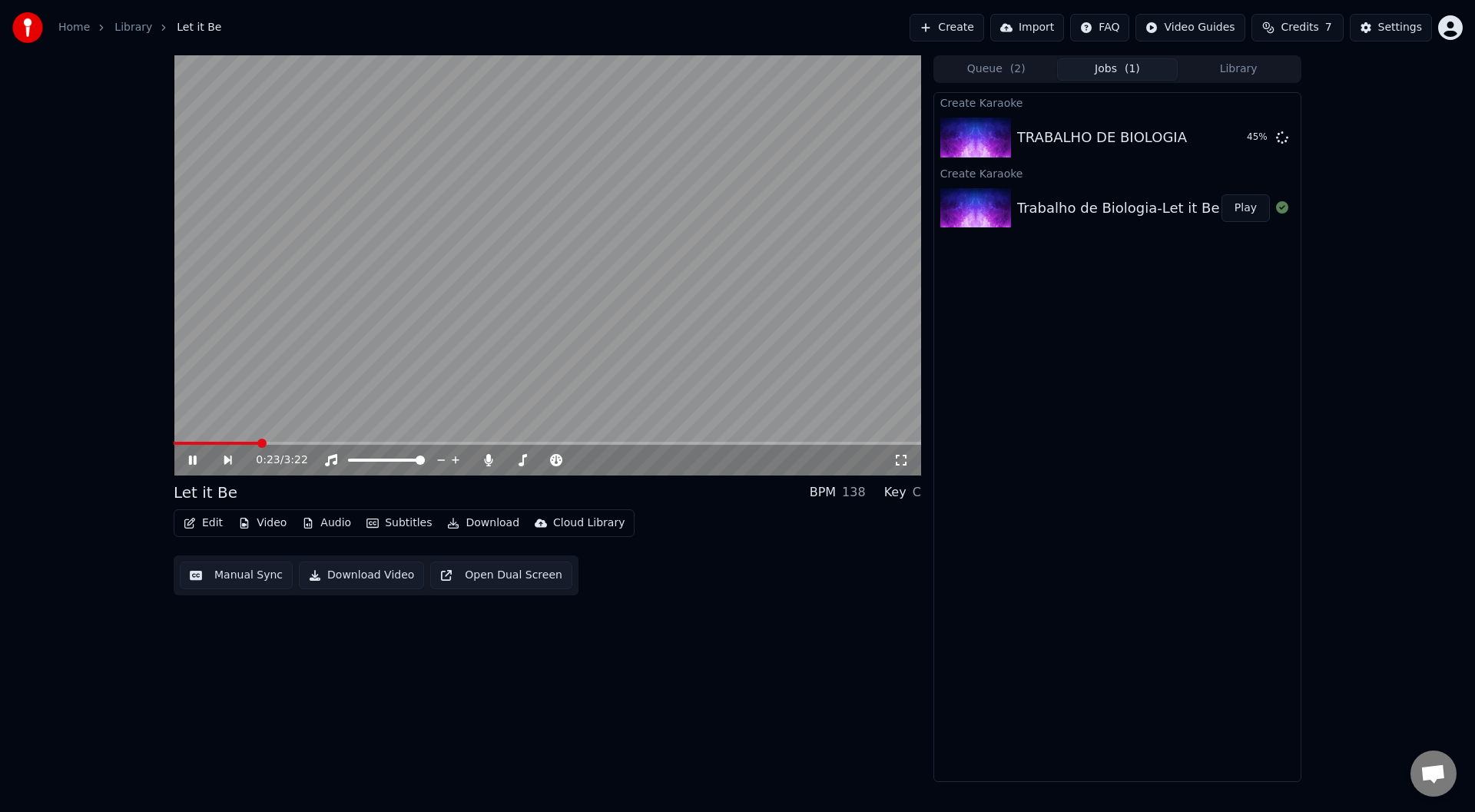
click at [259, 438] on span at bounding box center [262, 443] width 9 height 9
click at [489, 460] on icon at bounding box center [488, 461] width 8 height 13
click at [202, 442] on span at bounding box center [188, 443] width 30 height 3
click at [193, 440] on video at bounding box center [547, 266] width 748 height 420
click at [184, 444] on span at bounding box center [179, 443] width 11 height 3
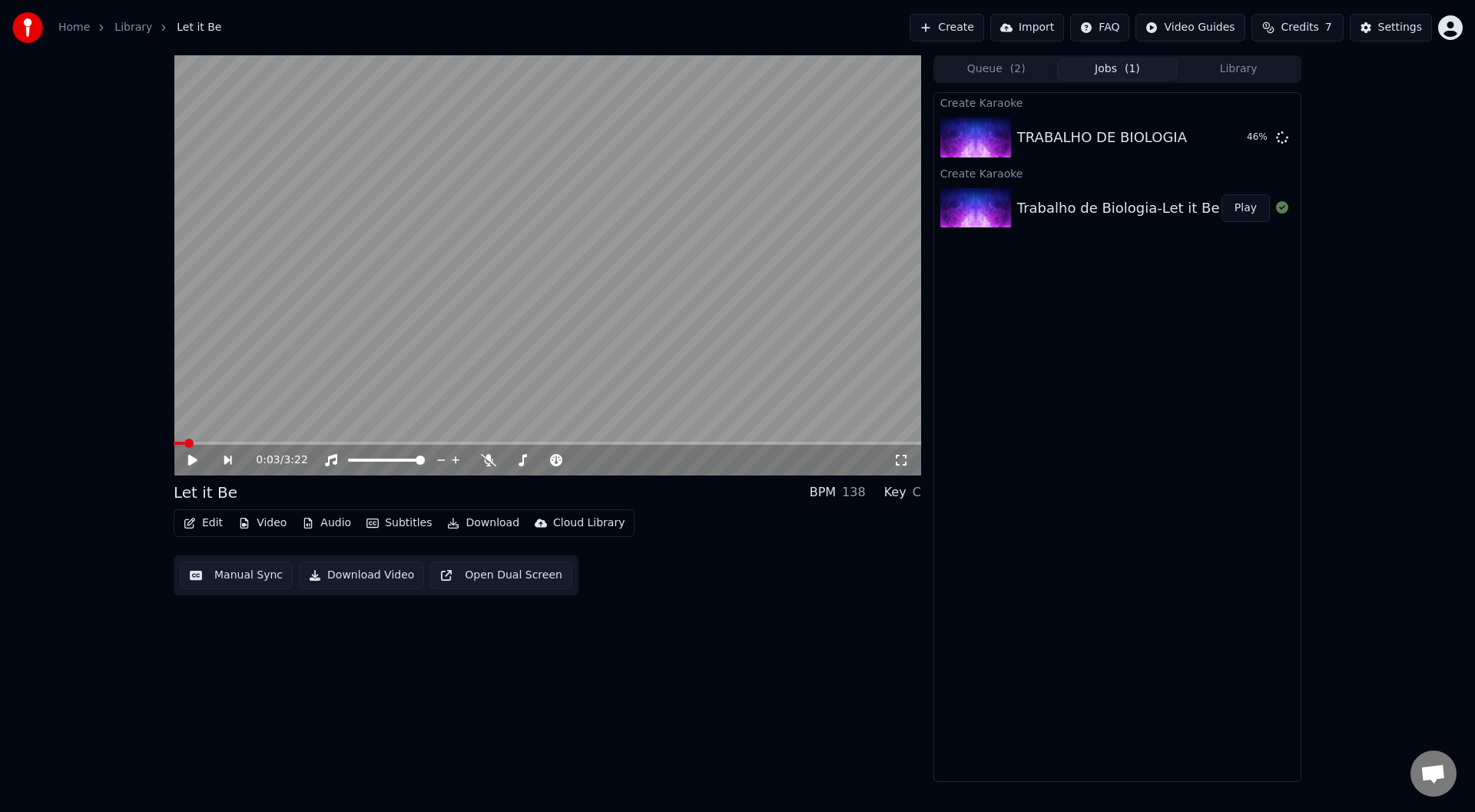
click at [191, 459] on icon at bounding box center [192, 461] width 9 height 11
click at [487, 463] on icon at bounding box center [488, 461] width 15 height 13
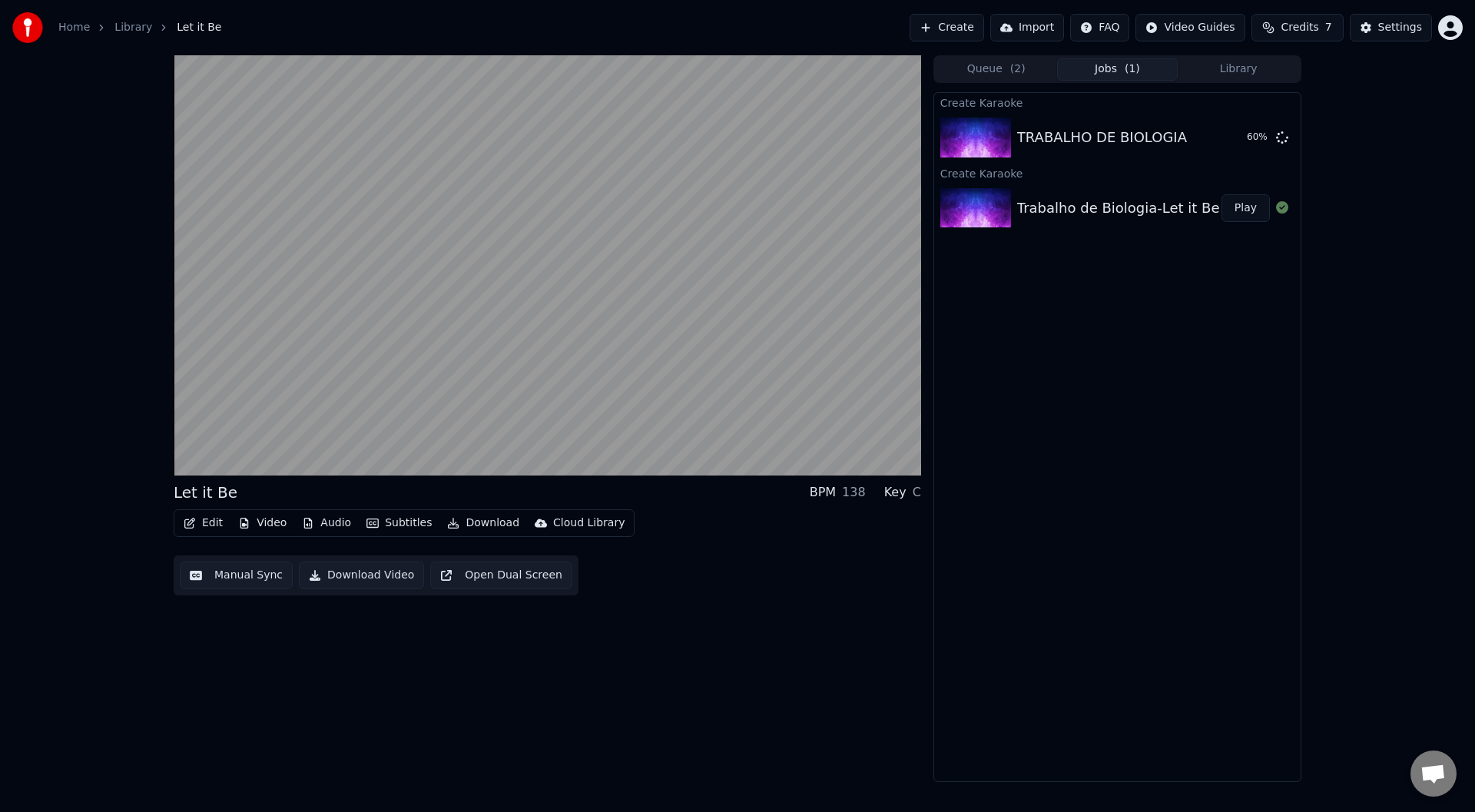
click at [728, 558] on div "Edit Video Audio Subtitles Download Cloud Library Manual Sync Download Video Op…" at bounding box center [547, 552] width 748 height 86
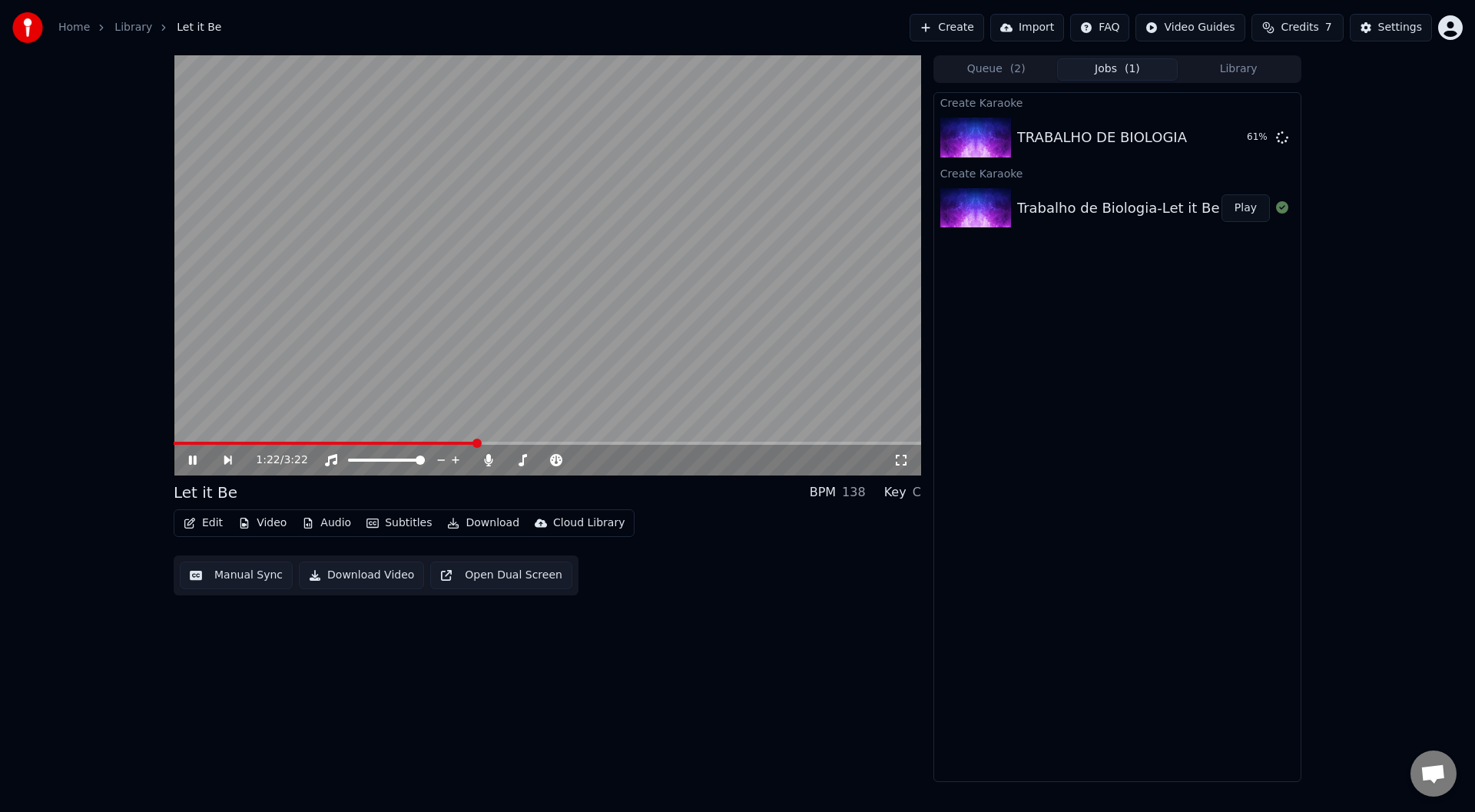
click at [486, 444] on span at bounding box center [547, 443] width 748 height 3
click at [618, 444] on span at bounding box center [547, 443] width 748 height 3
click at [666, 447] on span at bounding box center [664, 443] width 9 height 9
click at [698, 448] on span at bounding box center [696, 443] width 9 height 9
click at [748, 445] on span at bounding box center [743, 443] width 9 height 9
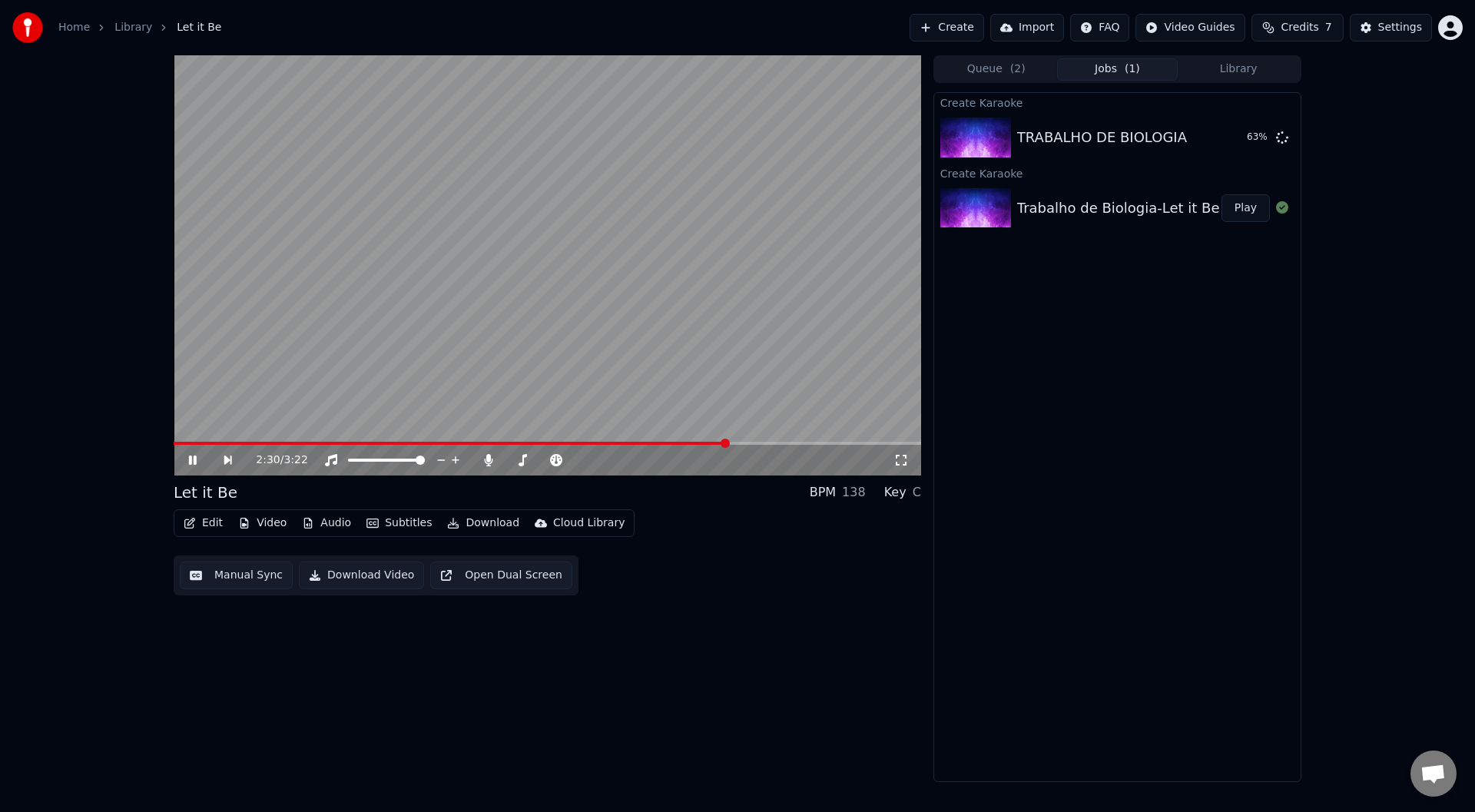
click at [721, 444] on span at bounding box center [450, 443] width 554 height 3
click at [806, 443] on span at bounding box center [547, 443] width 748 height 3
click at [825, 441] on video at bounding box center [547, 266] width 748 height 420
click at [809, 445] on span at bounding box center [805, 443] width 9 height 9
click at [191, 460] on icon at bounding box center [192, 461] width 9 height 11
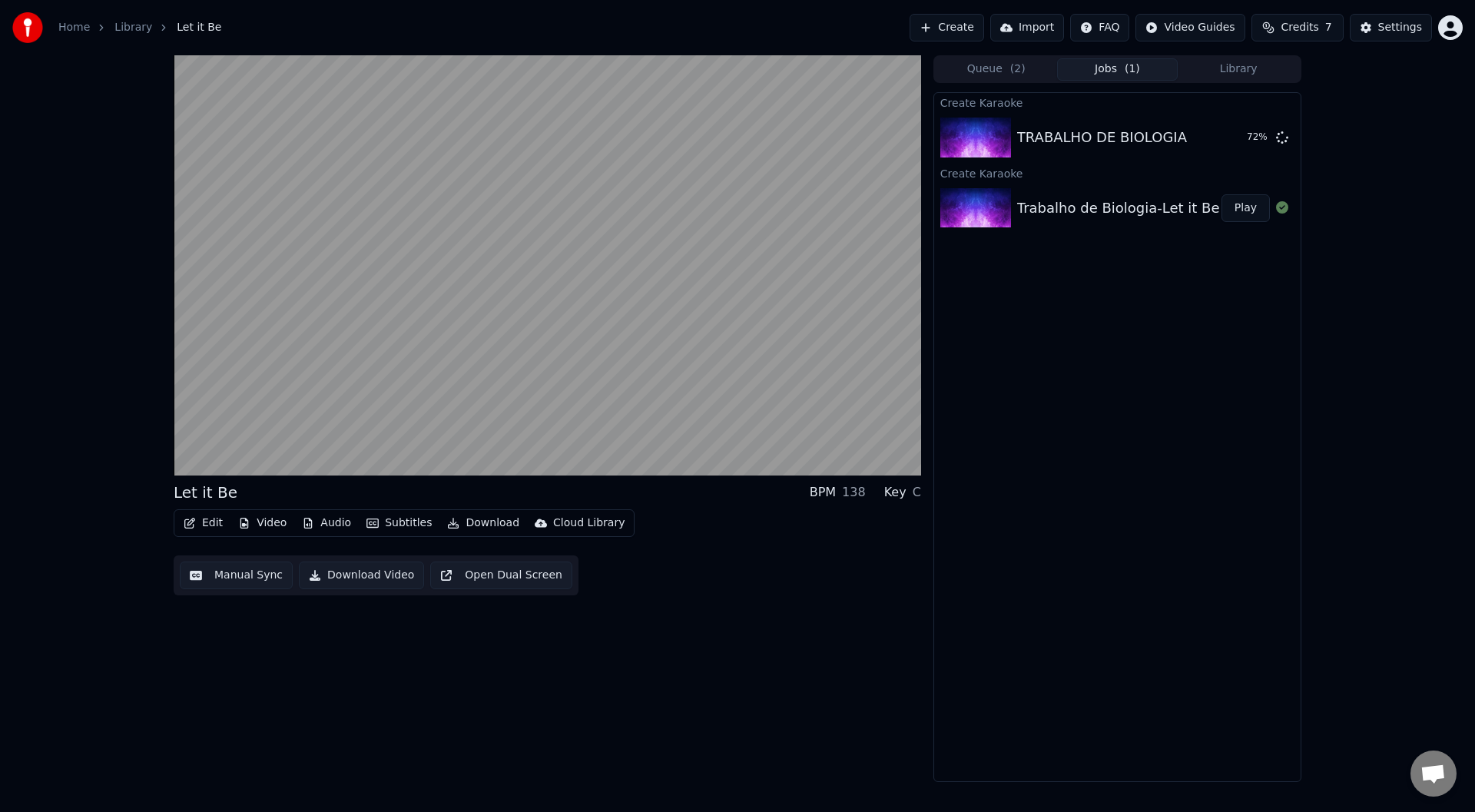
click at [318, 521] on button "Audio" at bounding box center [326, 523] width 62 height 21
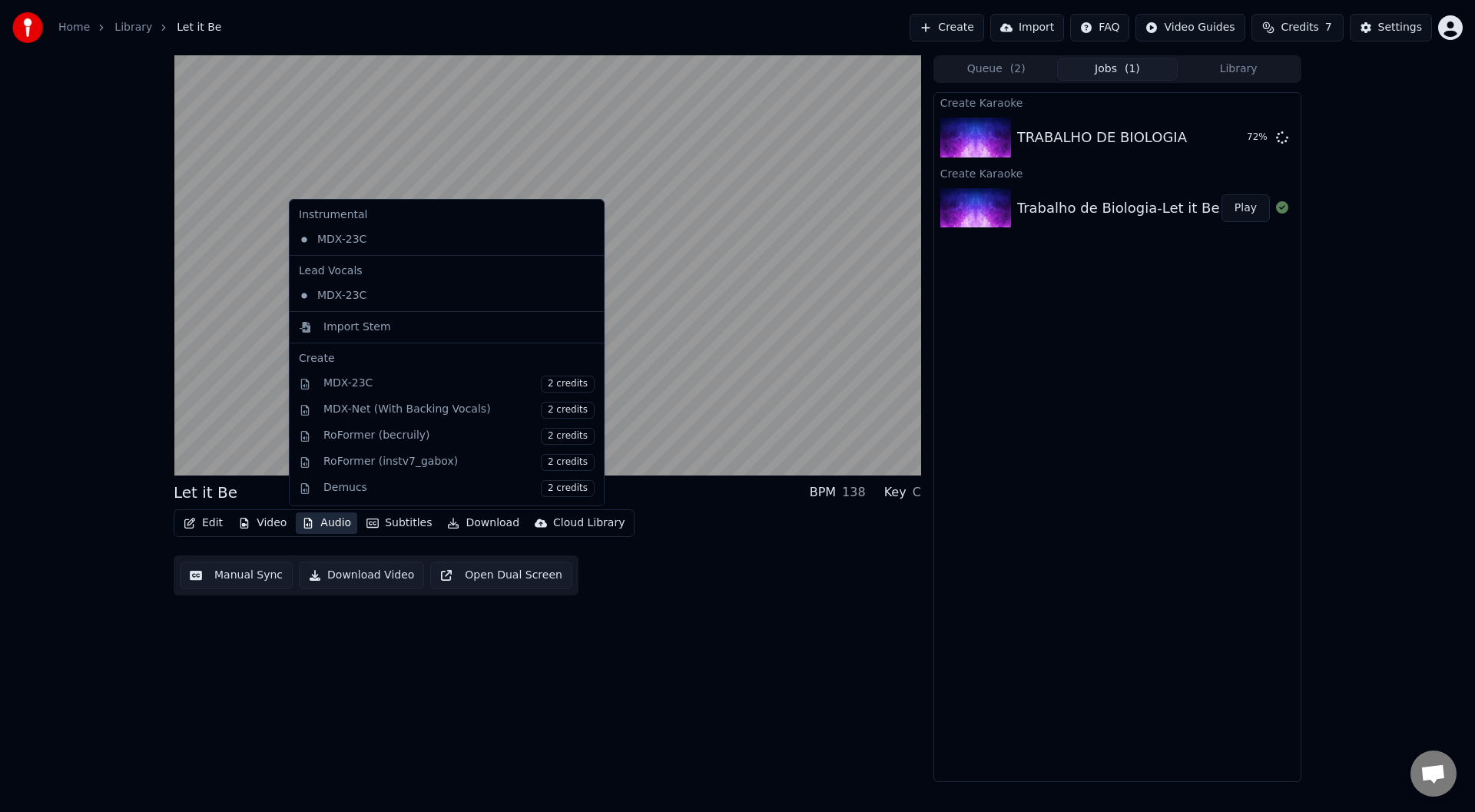
click at [318, 521] on button "Audio" at bounding box center [326, 523] width 62 height 21
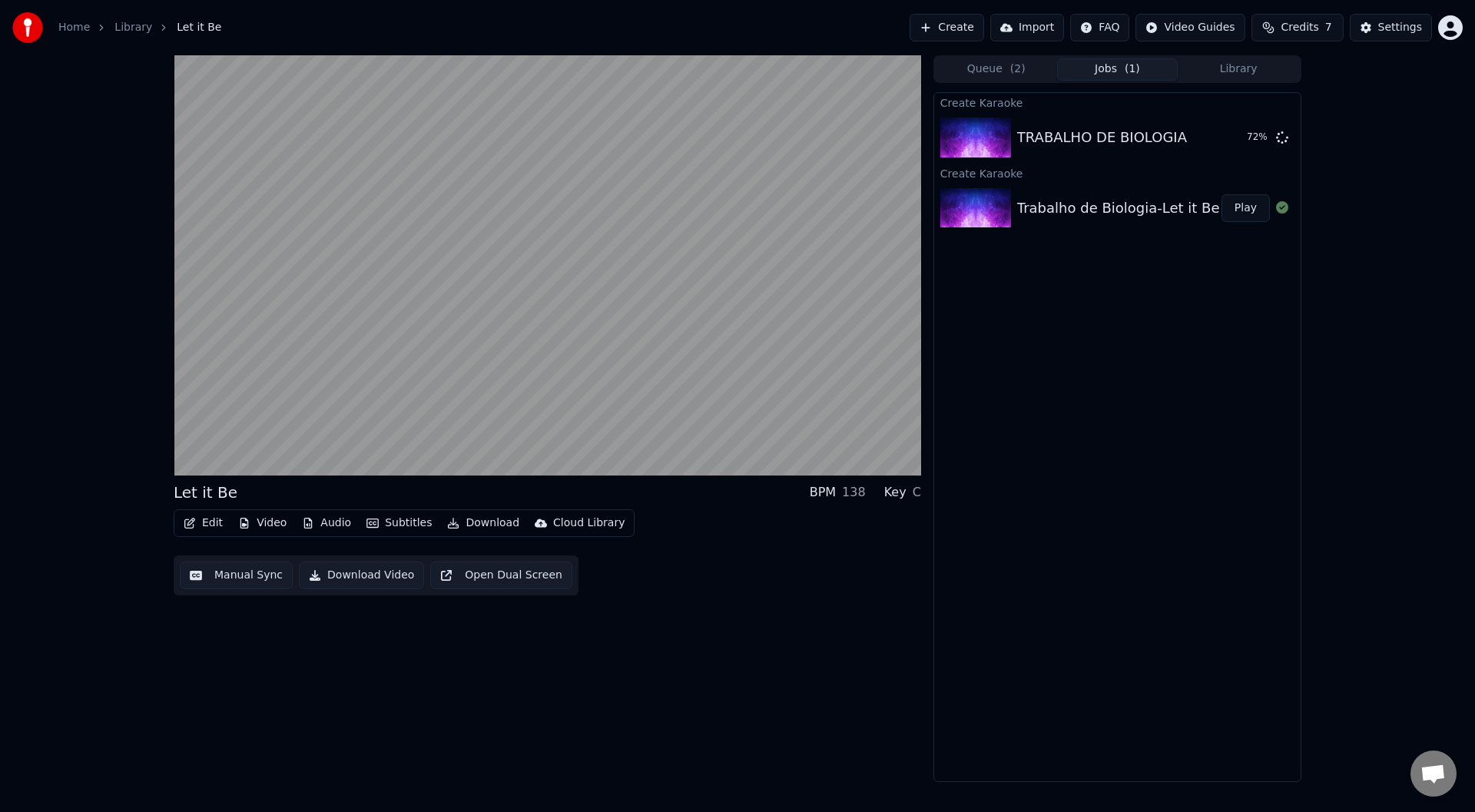
click at [392, 525] on button "Subtitles" at bounding box center [399, 523] width 78 height 21
click at [370, 571] on button "Download Video" at bounding box center [361, 575] width 125 height 28
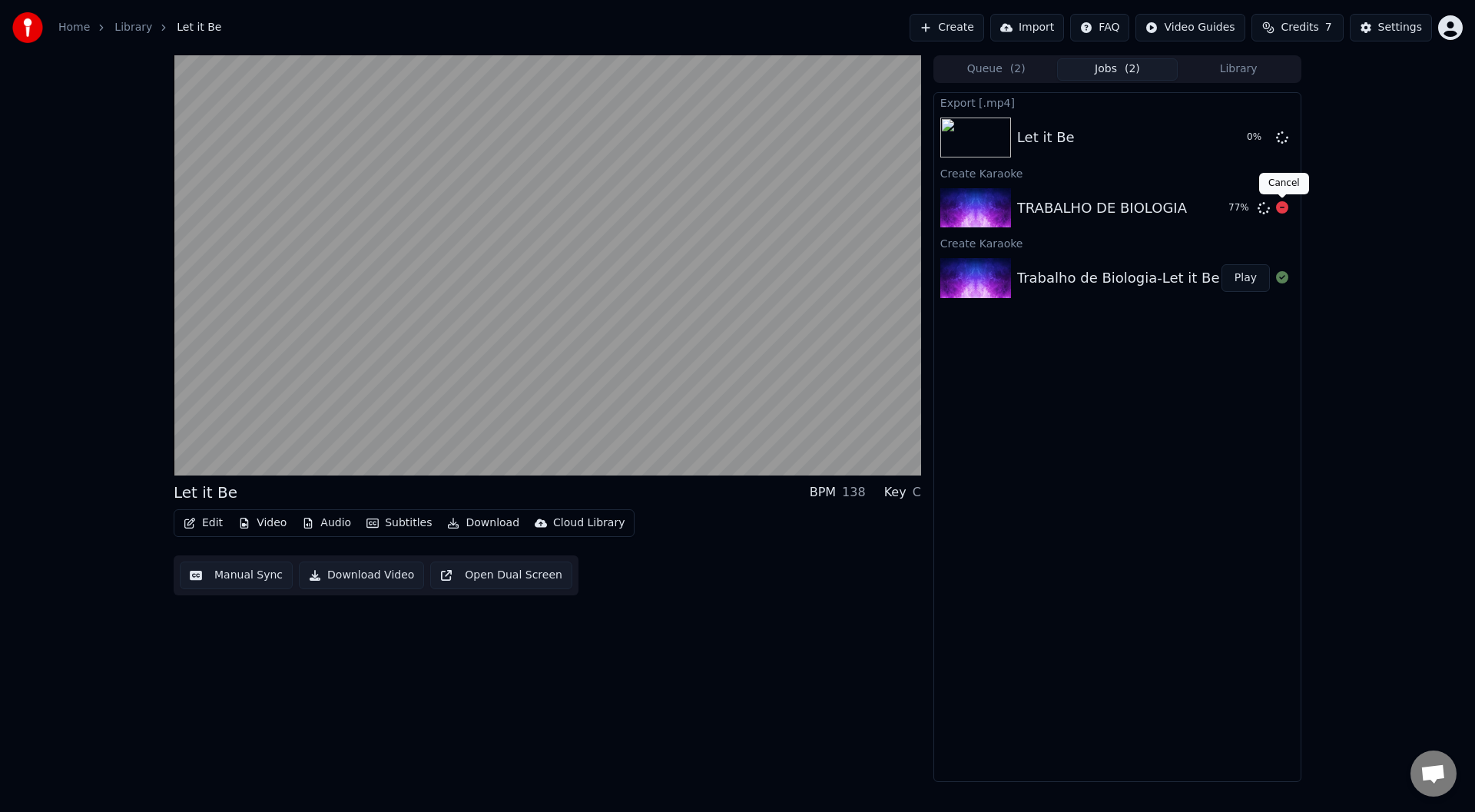
click at [1285, 210] on icon at bounding box center [1283, 207] width 13 height 13
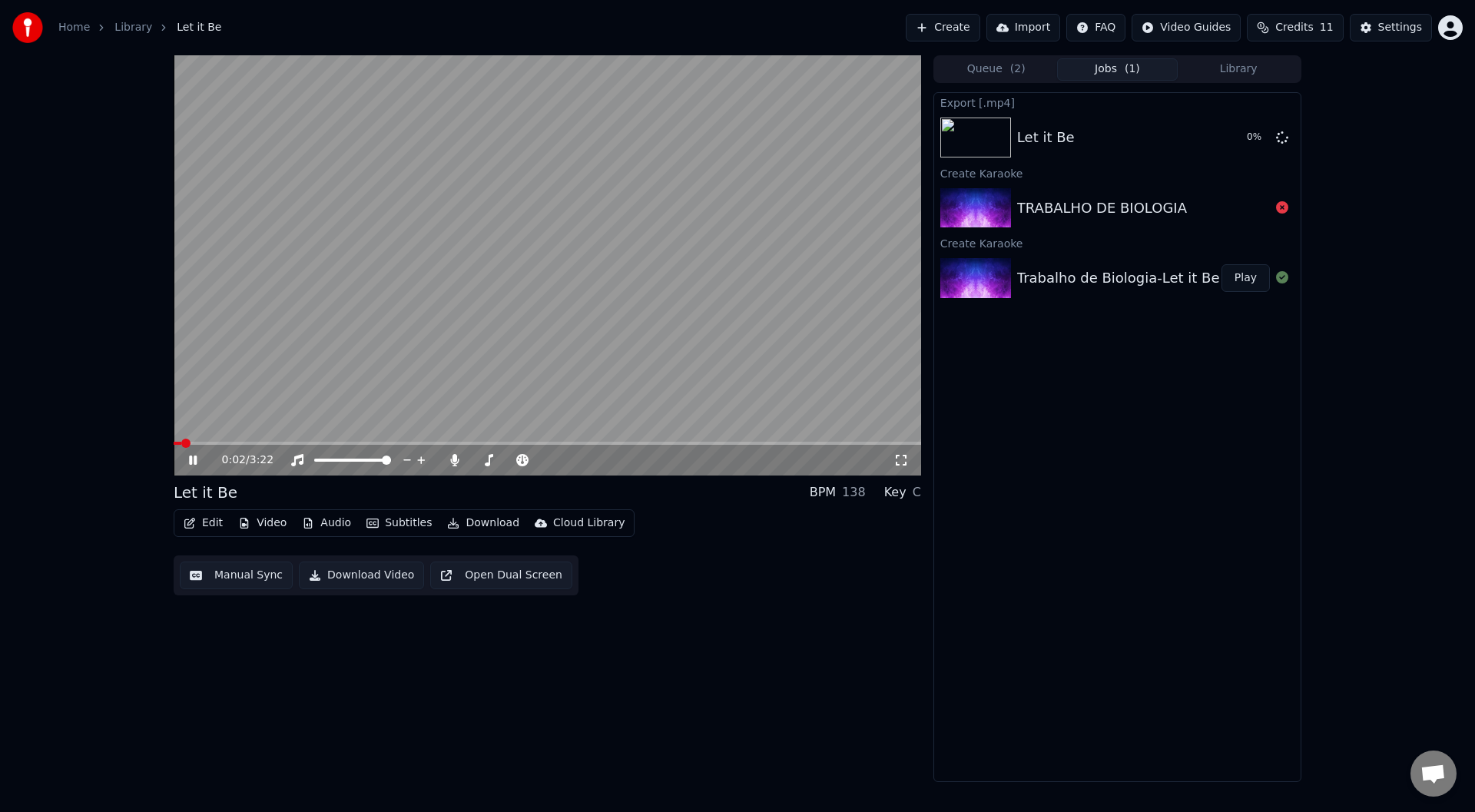
click at [193, 462] on icon at bounding box center [204, 461] width 36 height 13
